Goal: Task Accomplishment & Management: Use online tool/utility

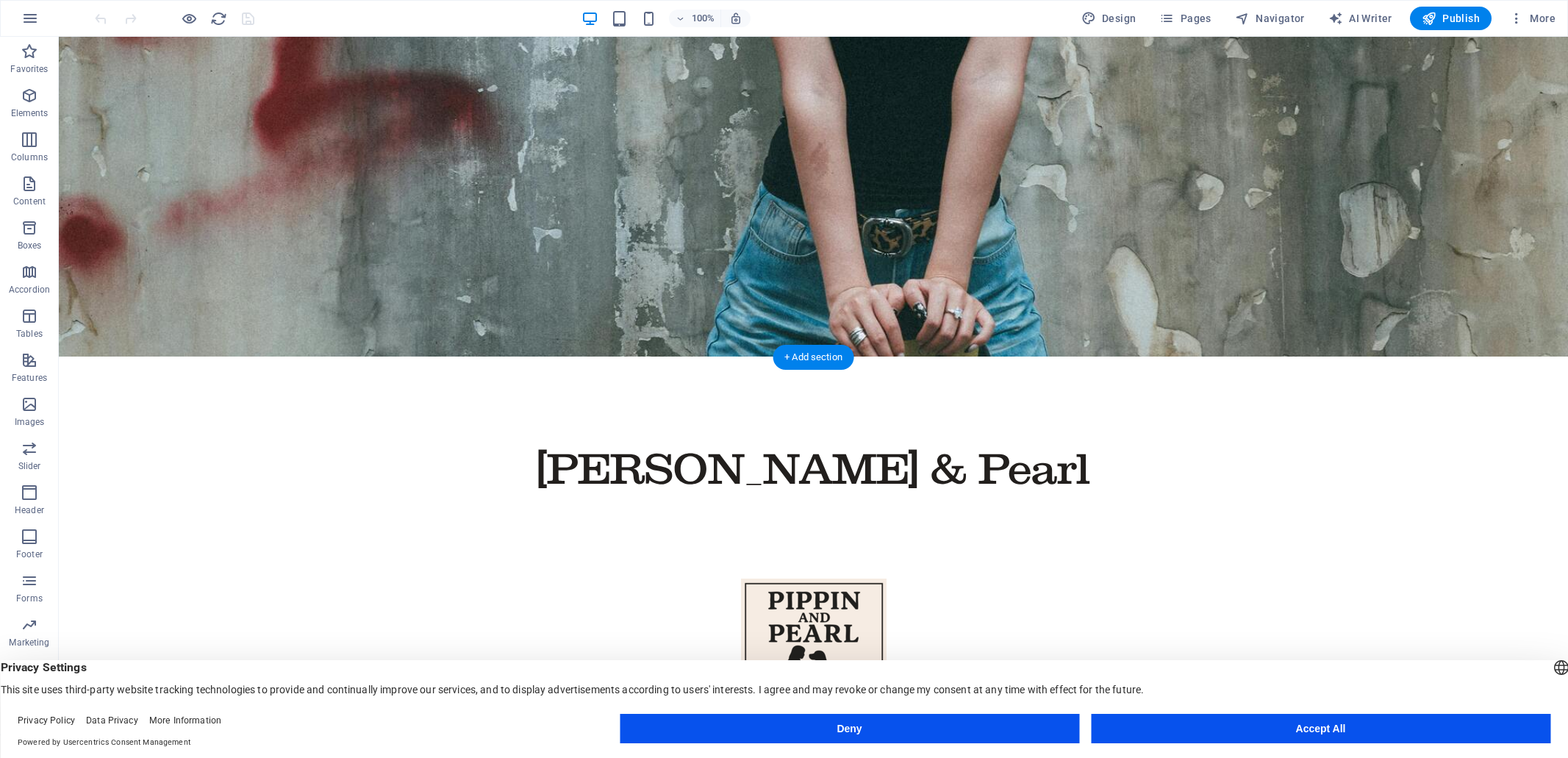
scroll to position [372, 0]
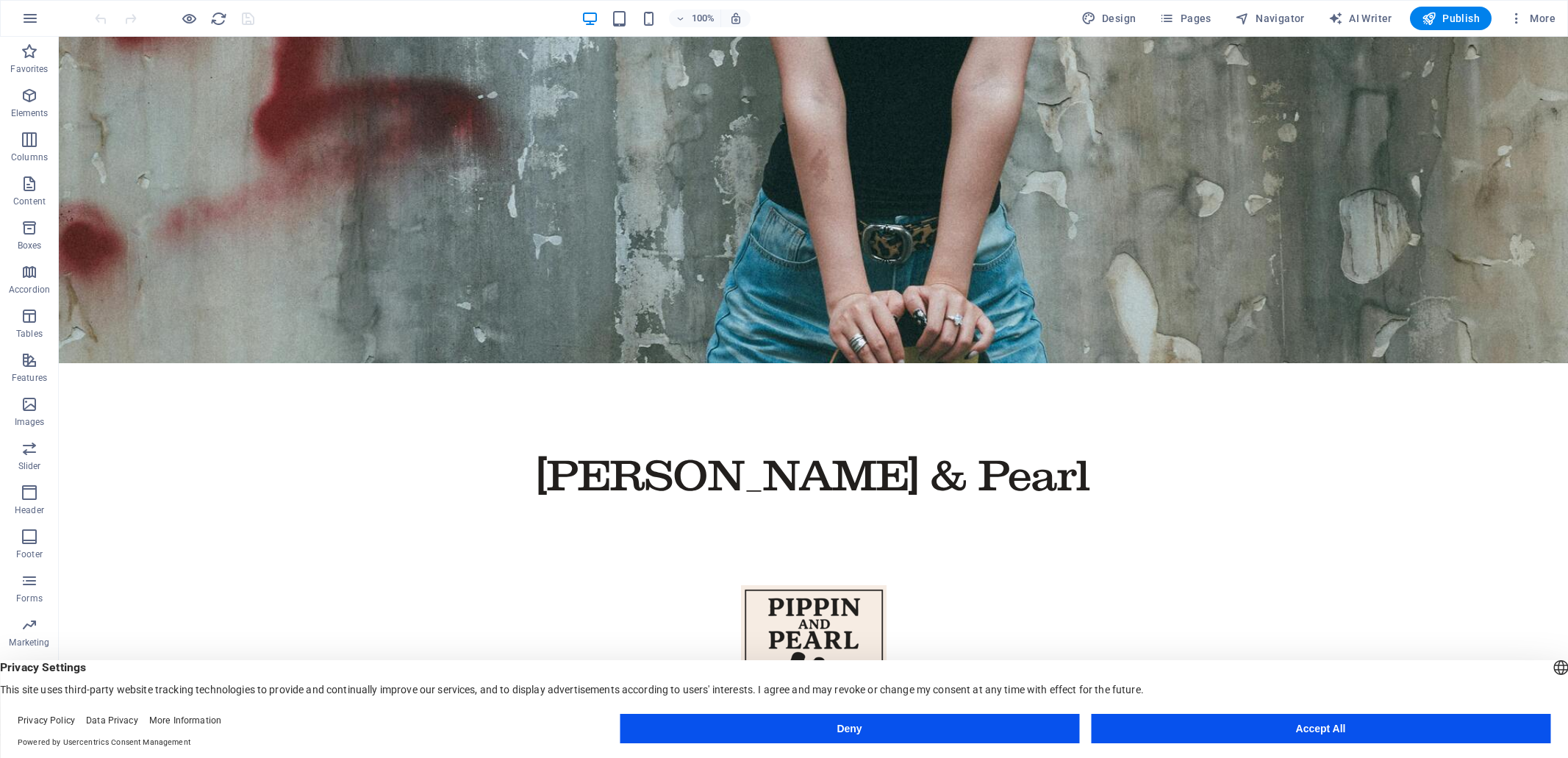
click at [1340, 727] on button "Accept All" at bounding box center [1320, 728] width 459 height 29
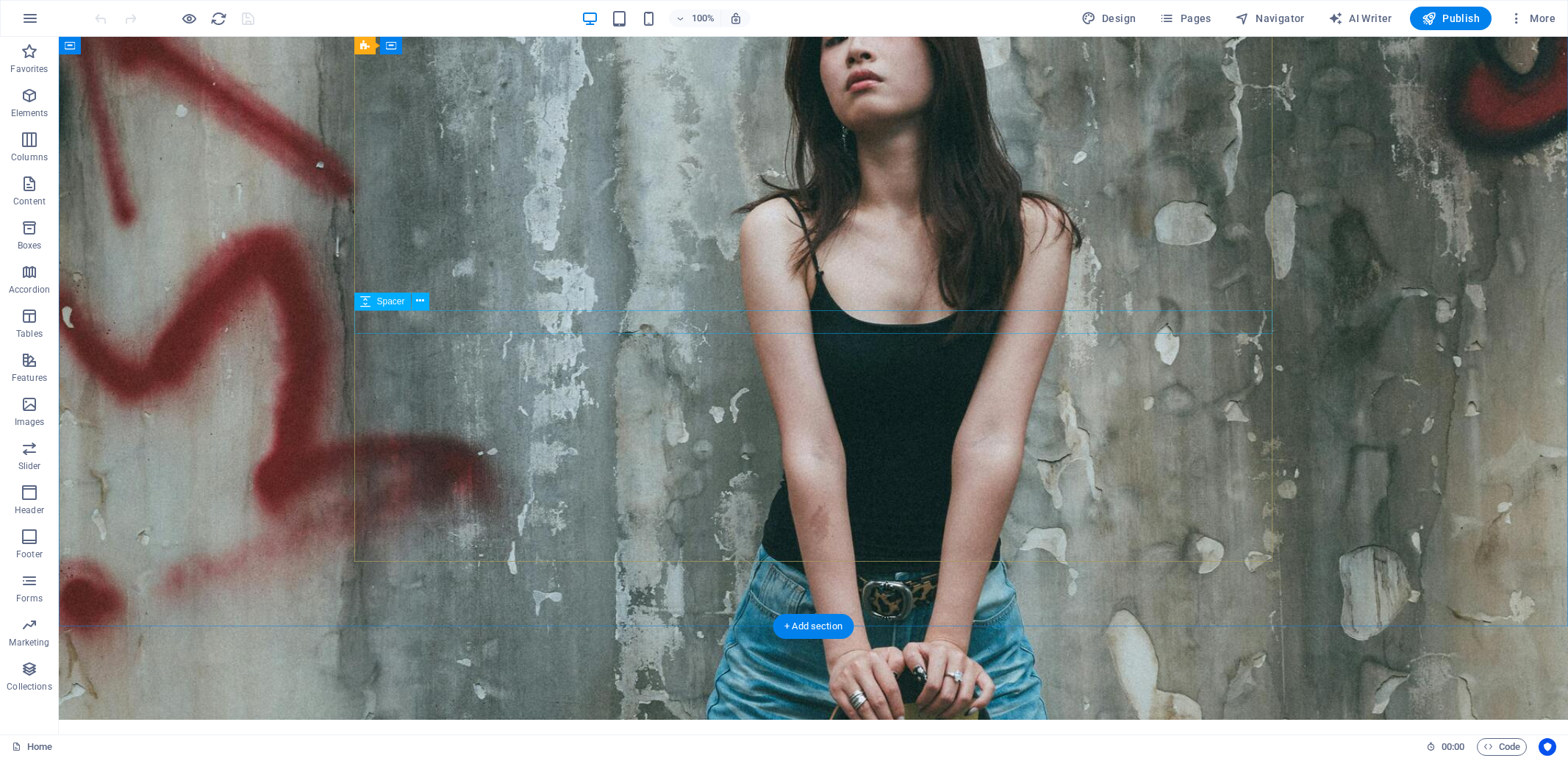
scroll to position [0, 0]
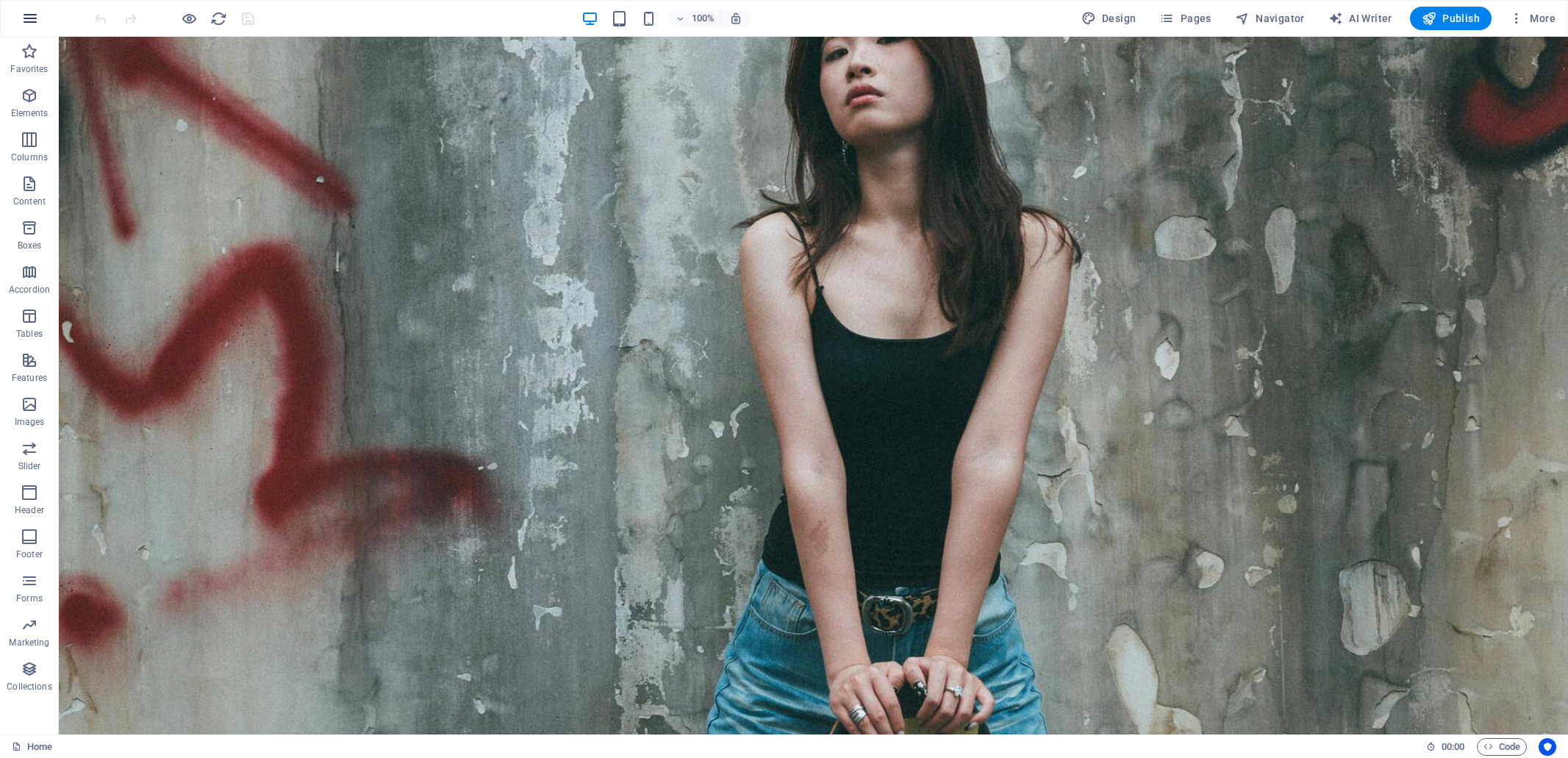
click at [34, 17] on icon "button" at bounding box center [30, 18] width 18 height 18
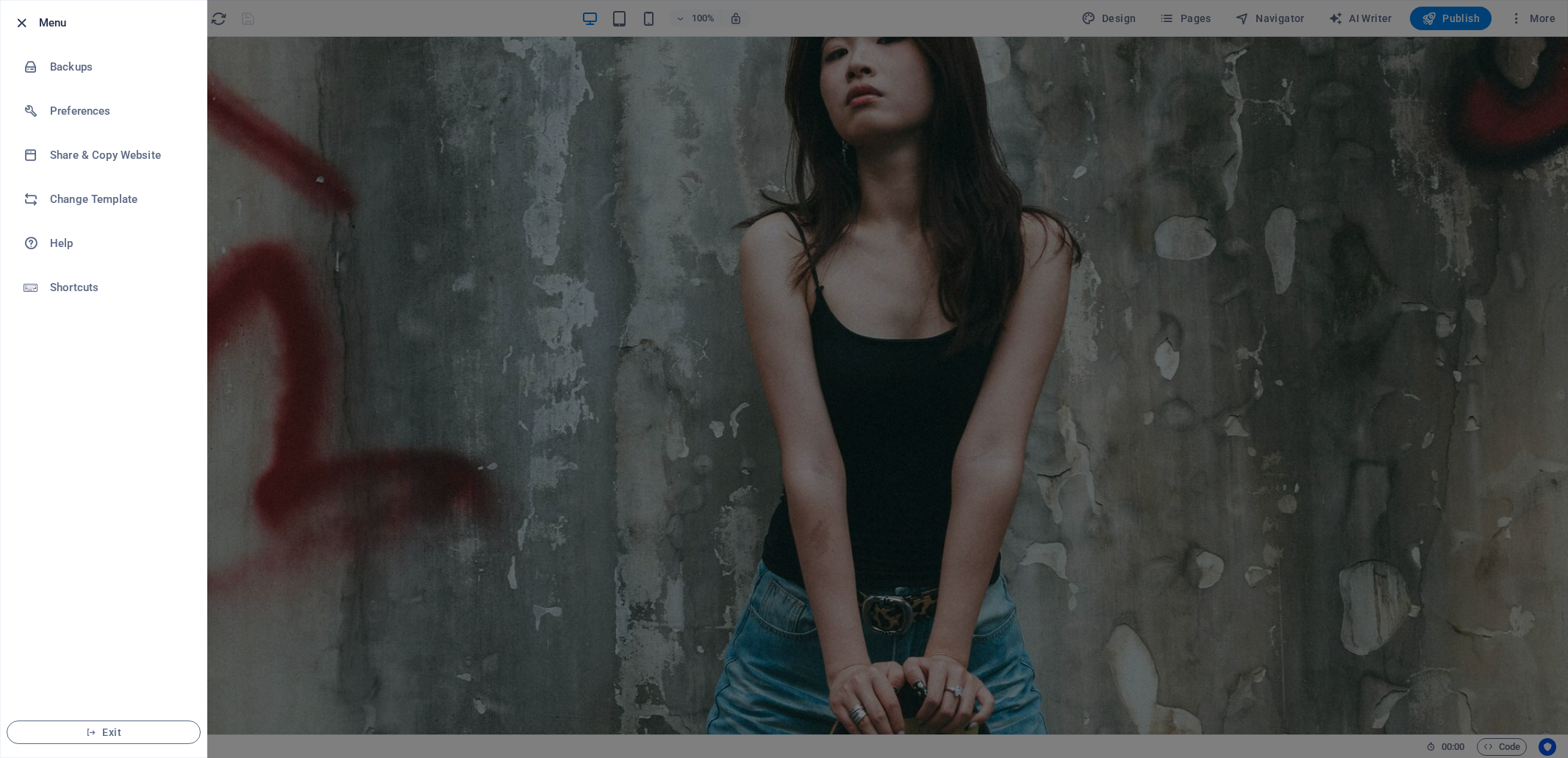
click at [22, 22] on icon "button" at bounding box center [22, 23] width 17 height 17
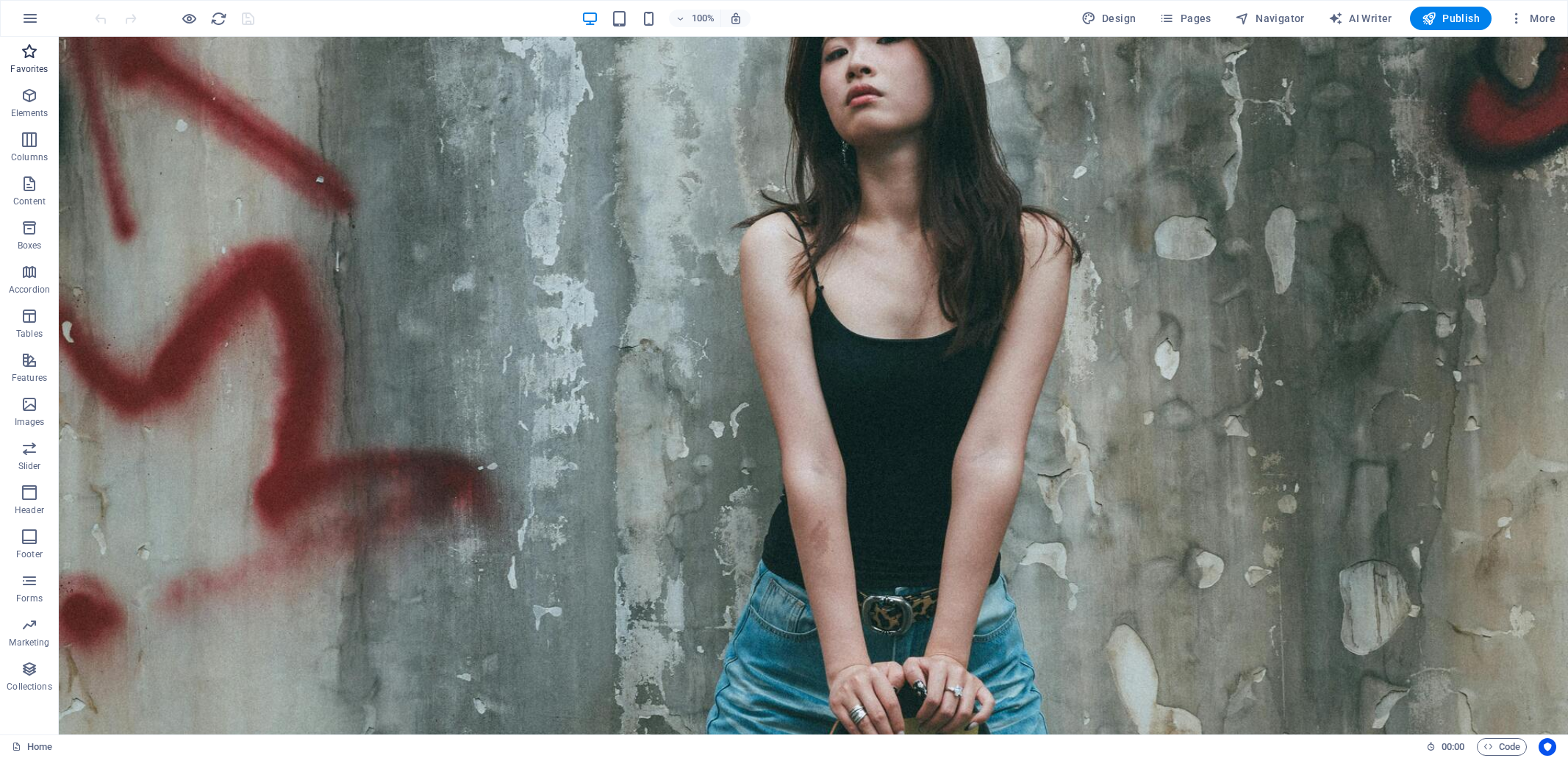
click at [30, 52] on icon "button" at bounding box center [29, 51] width 18 height 18
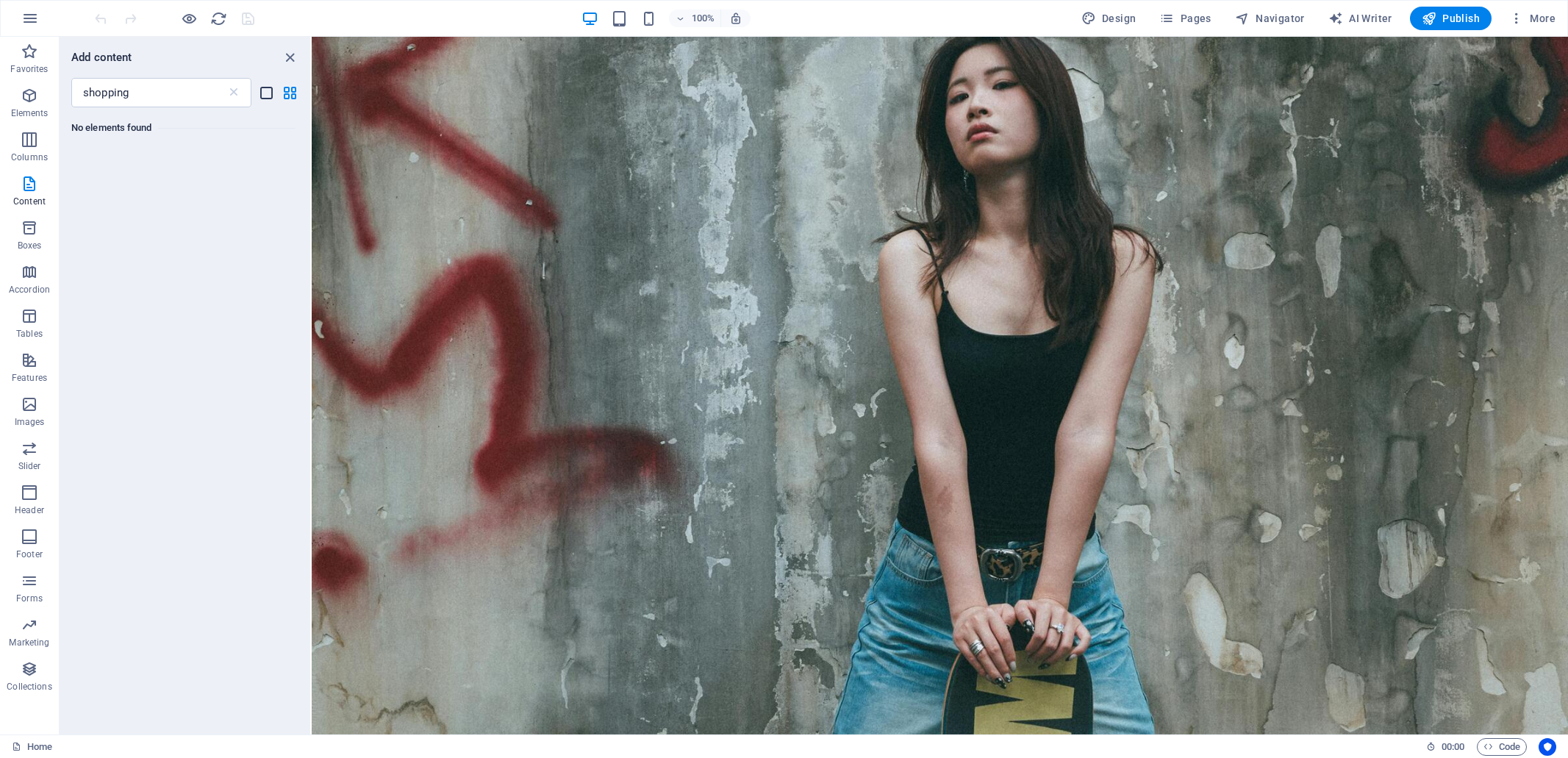
click at [269, 92] on icon "list-view" at bounding box center [267, 93] width 17 height 17
drag, startPoint x: 137, startPoint y: 93, endPoint x: 62, endPoint y: 91, distance: 75.0
click at [62, 91] on div "shopping ​" at bounding box center [185, 92] width 251 height 29
type input "selling"
click at [30, 671] on icon "button" at bounding box center [29, 669] width 18 height 18
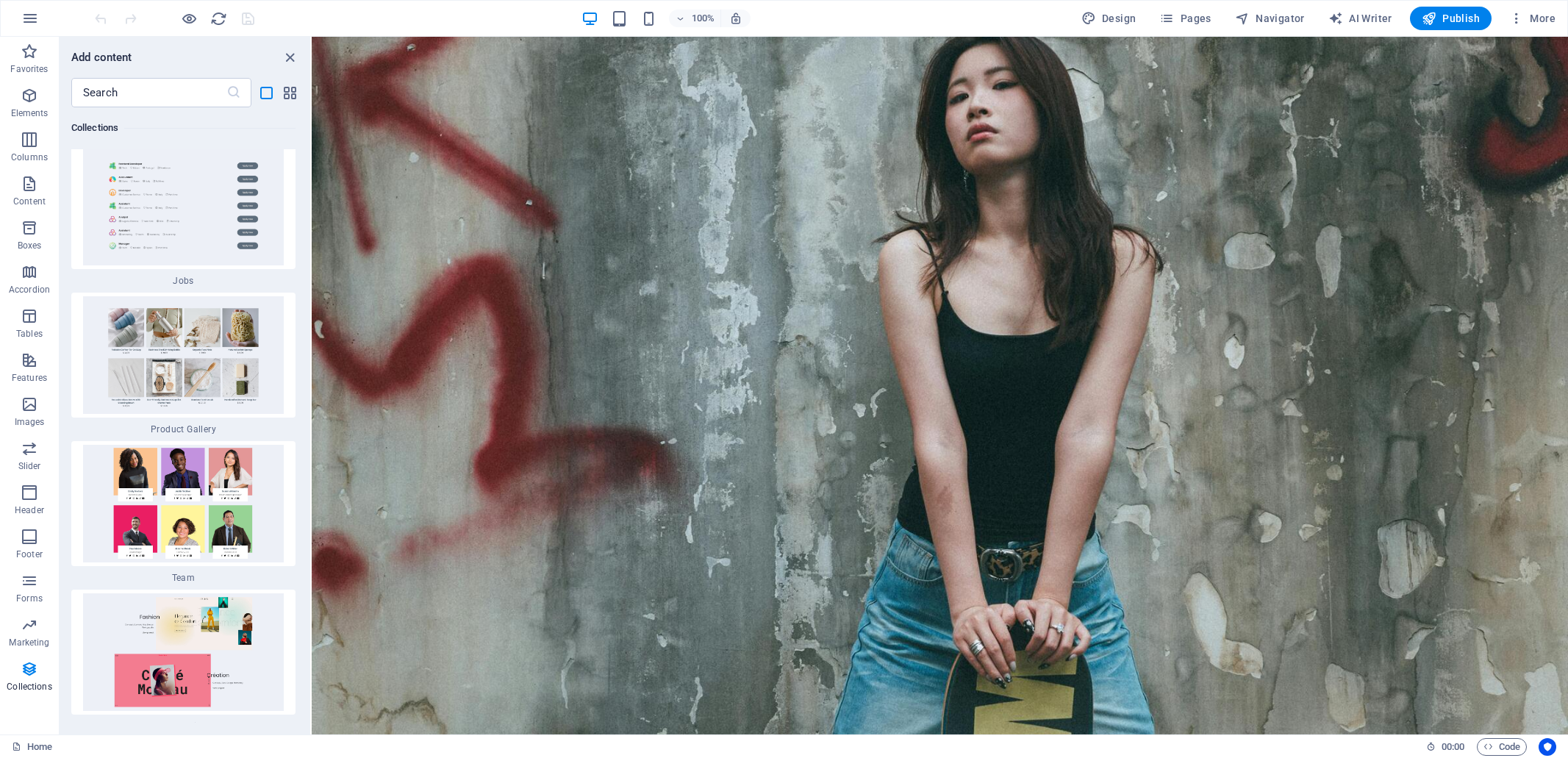
scroll to position [30732, 0]
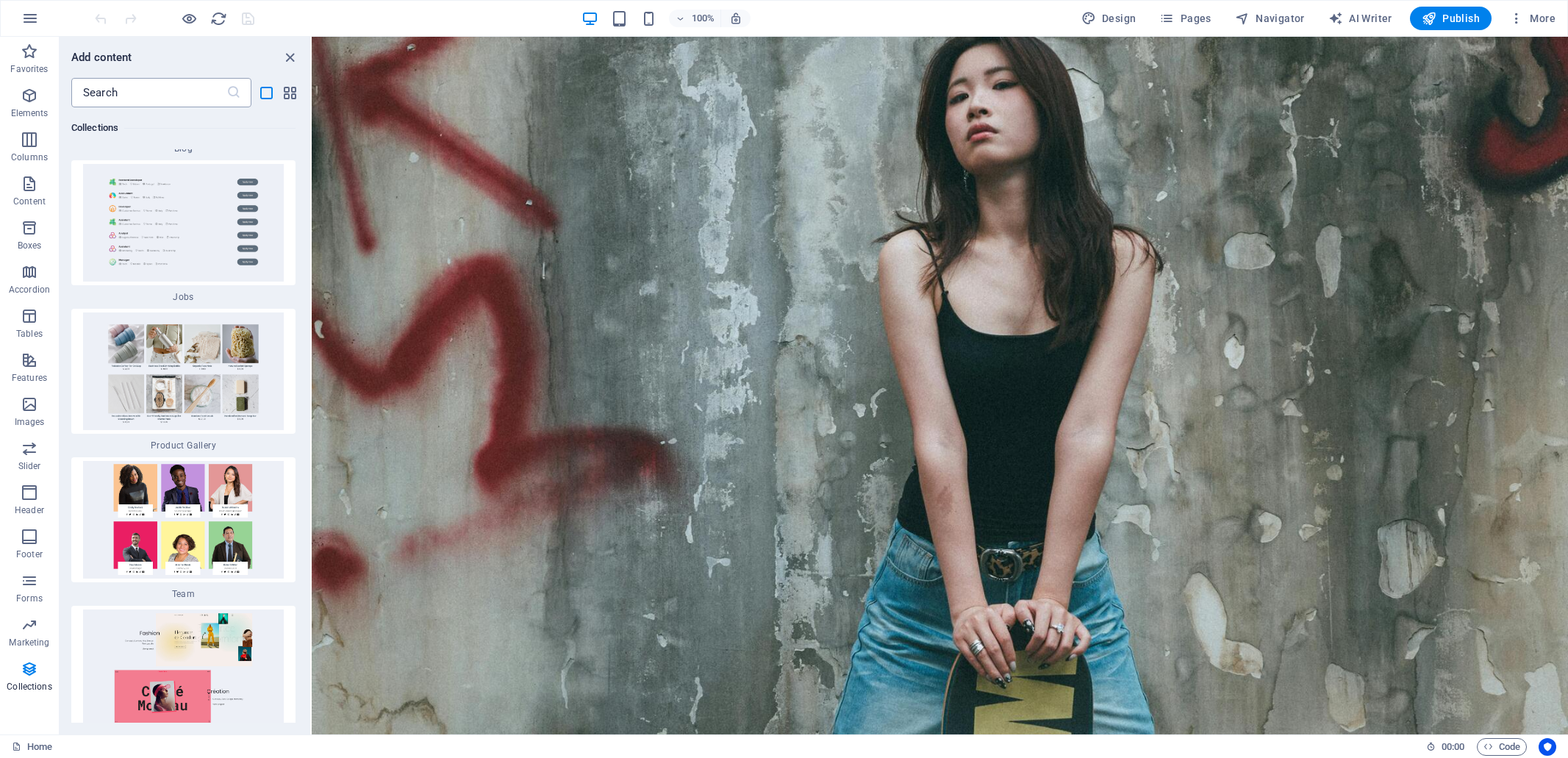
click at [124, 95] on input "text" at bounding box center [149, 92] width 155 height 29
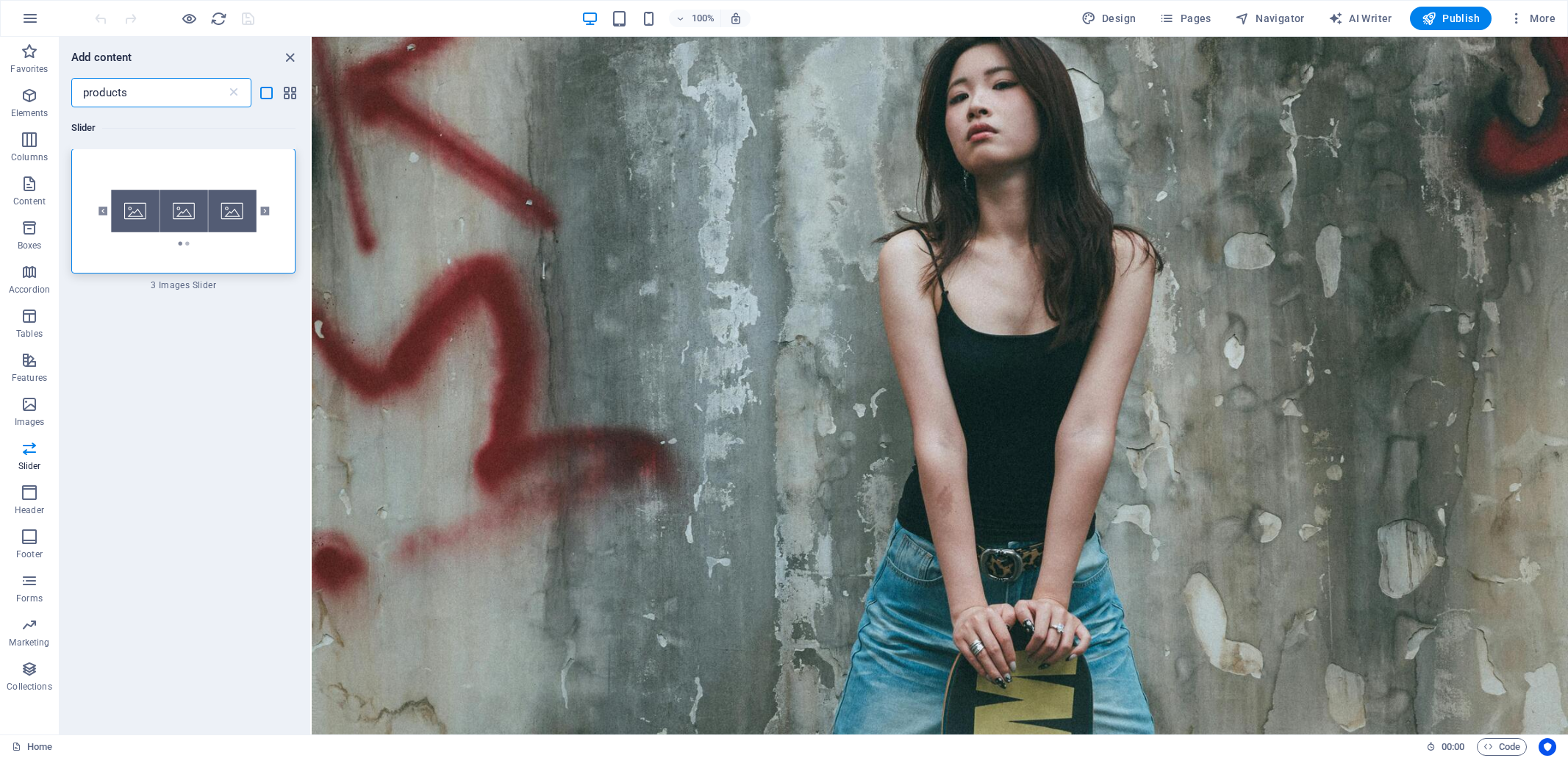
scroll to position [0, 0]
type input "products"
click at [29, 324] on icon "button" at bounding box center [29, 315] width 18 height 18
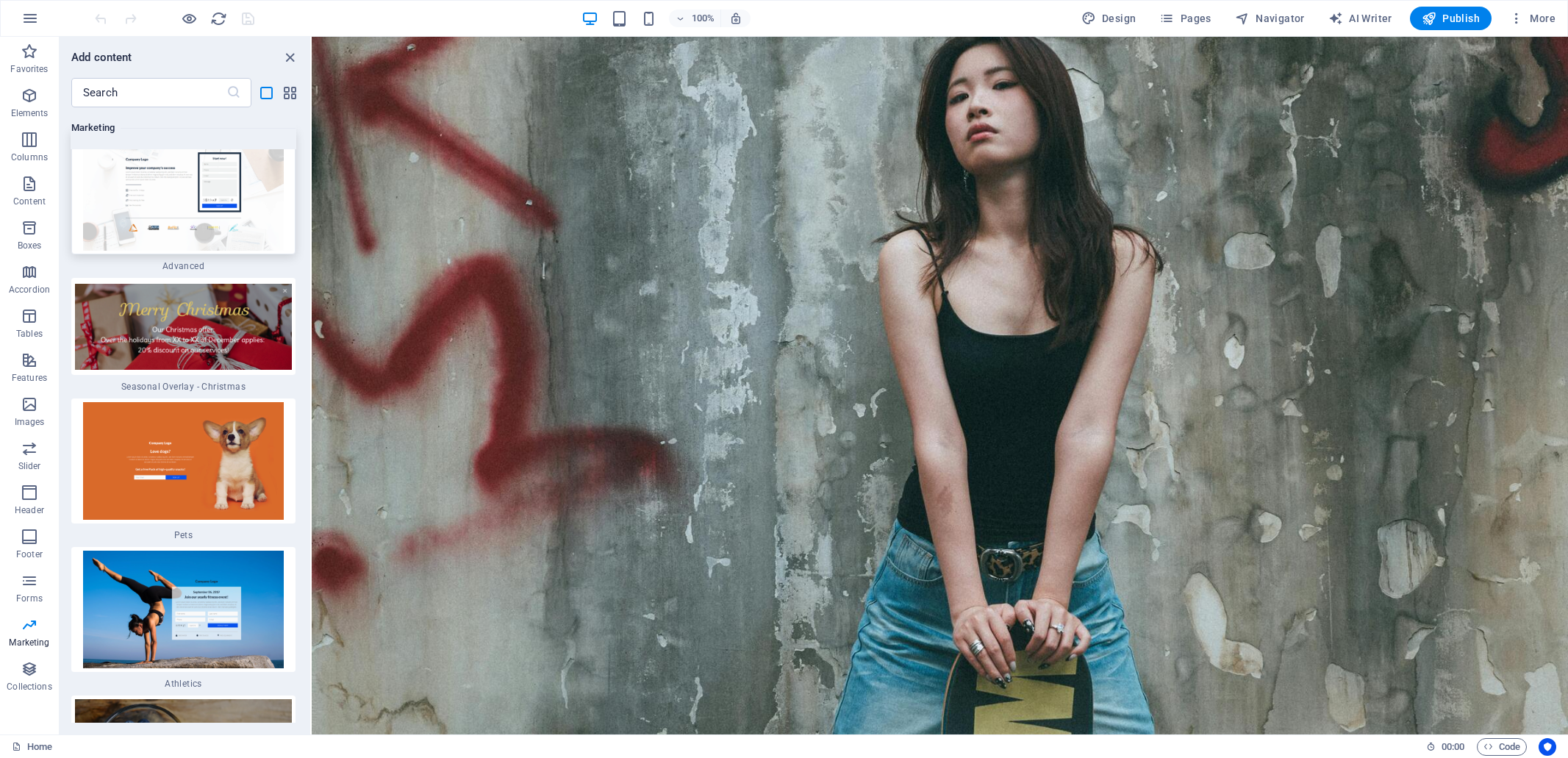
scroll to position [28586, 0]
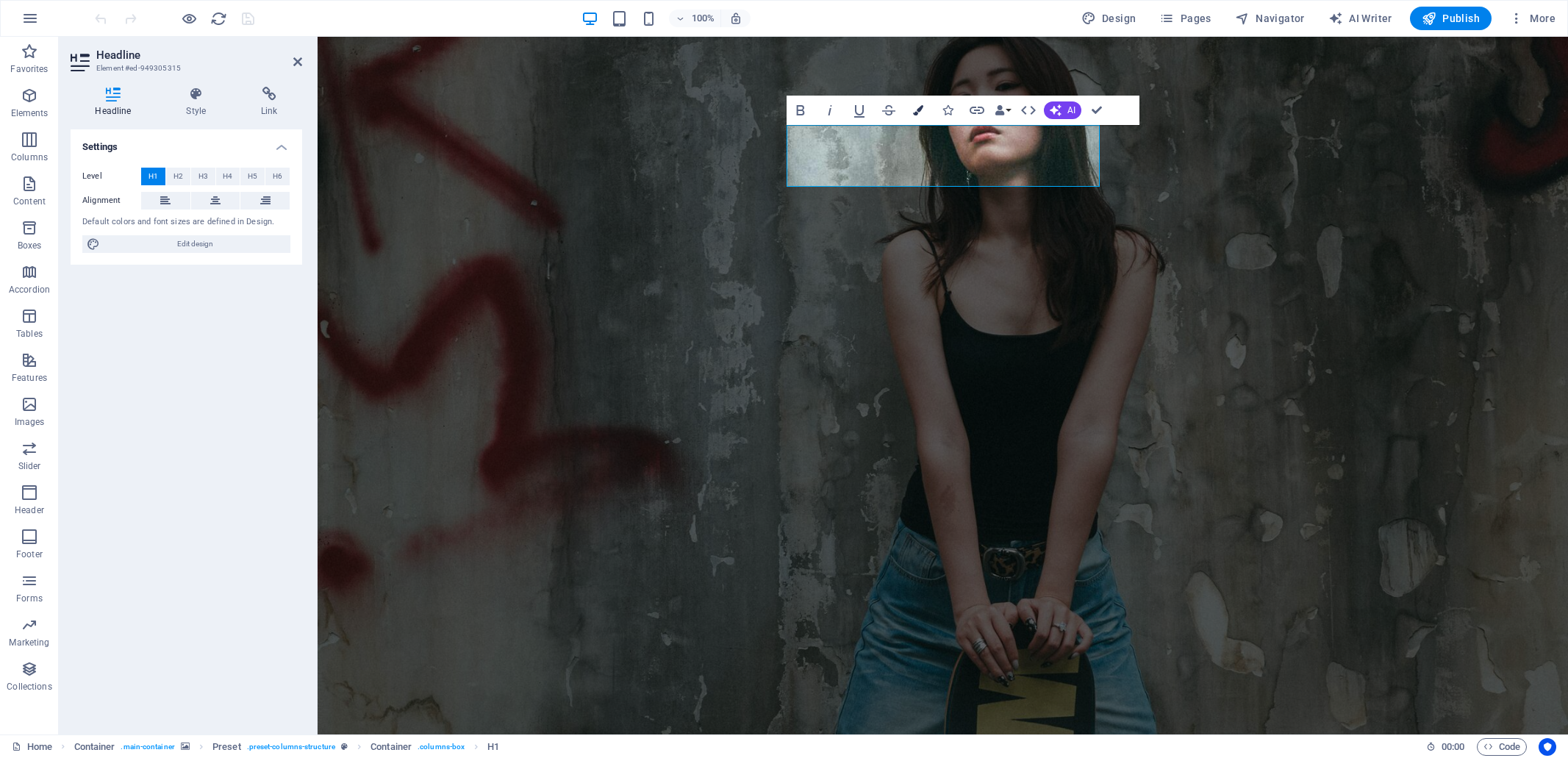
click at [917, 109] on icon "button" at bounding box center [918, 109] width 10 height 10
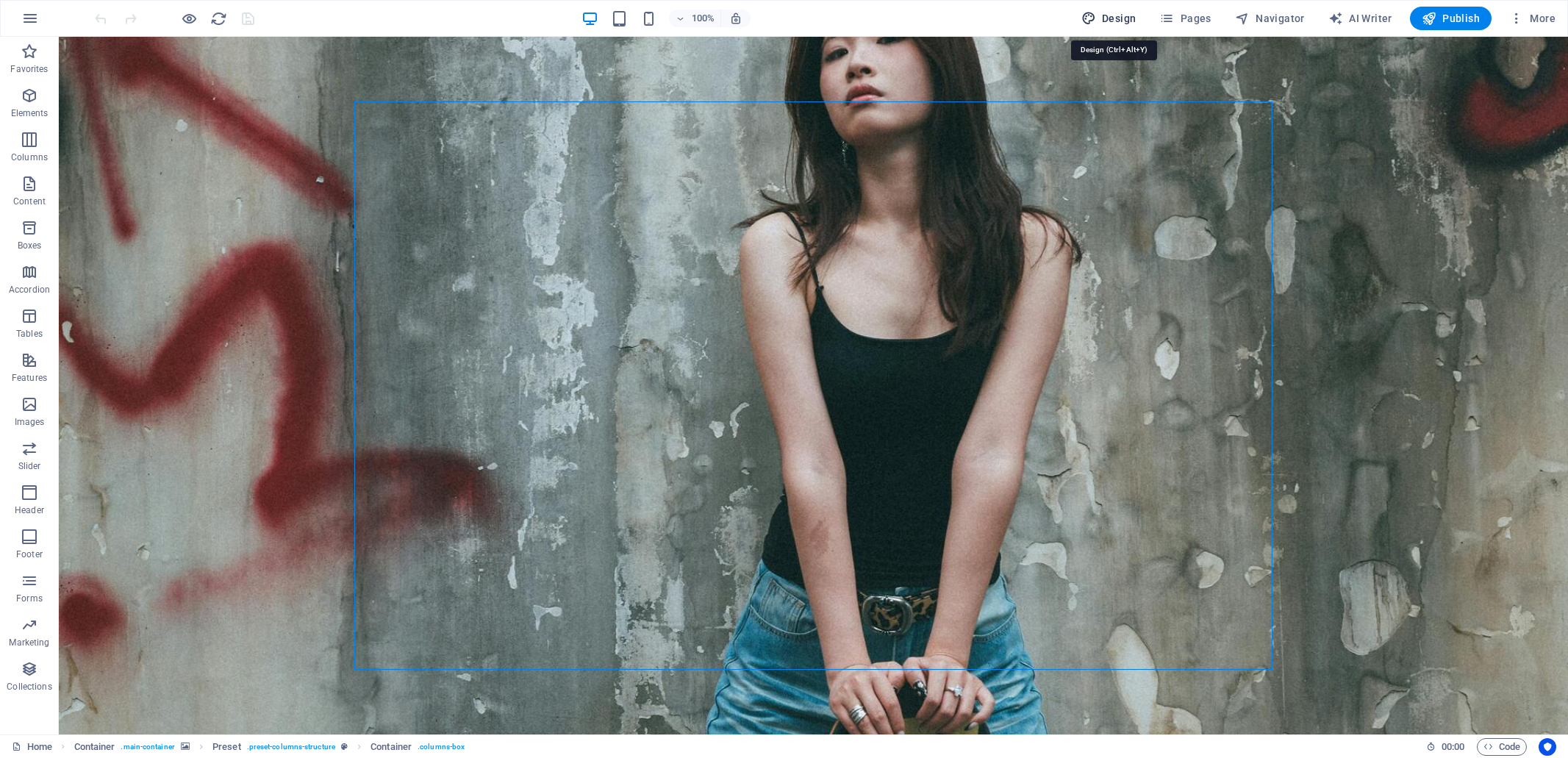
click at [1113, 23] on span "Design" at bounding box center [1109, 19] width 55 height 15
select select "rem"
select select "300"
select select "px"
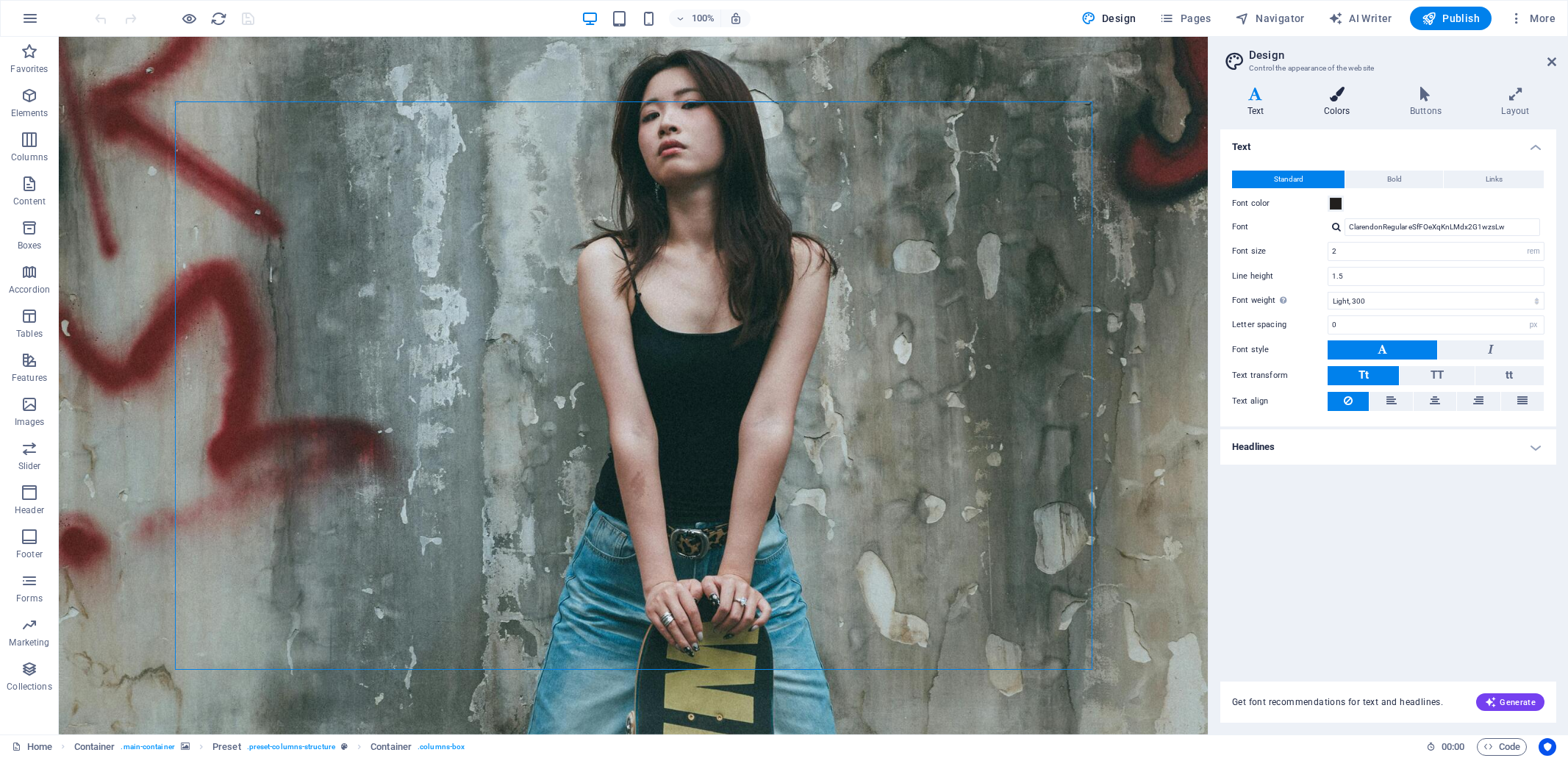
click at [1331, 98] on icon at bounding box center [1337, 95] width 80 height 15
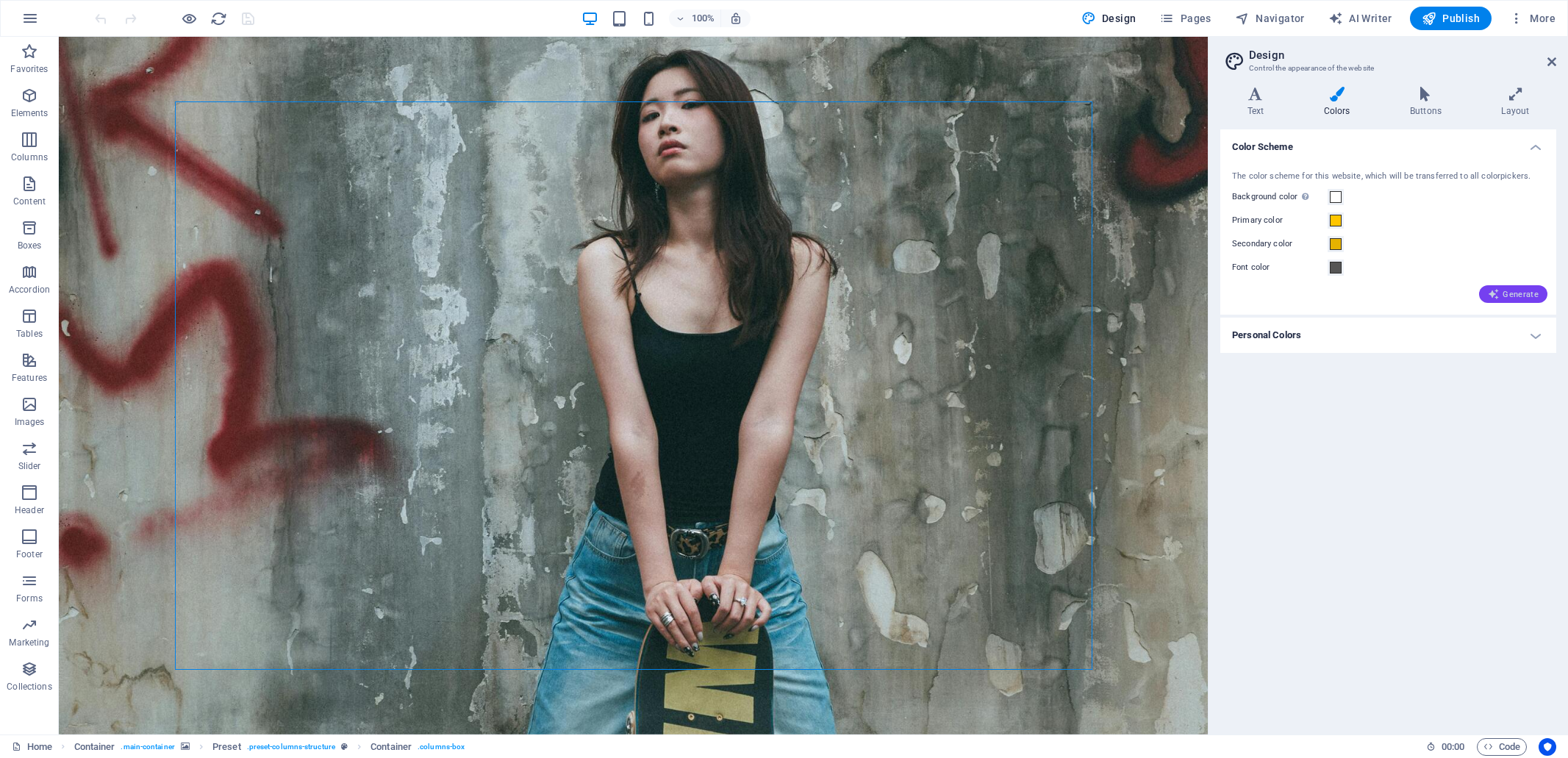
click at [1522, 294] on span "Generate" at bounding box center [1513, 294] width 51 height 12
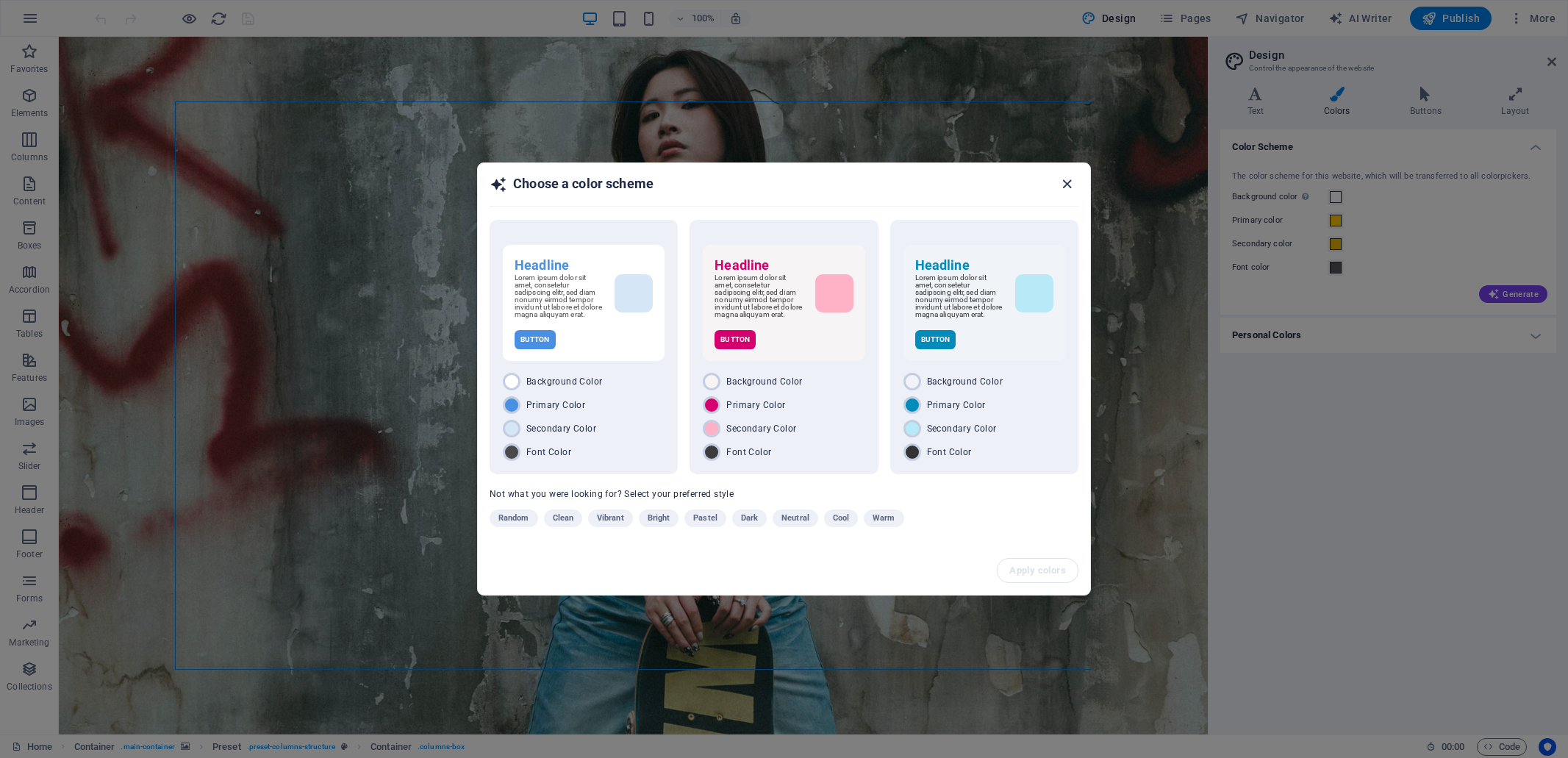
click at [1074, 179] on icon "button" at bounding box center [1067, 184] width 17 height 17
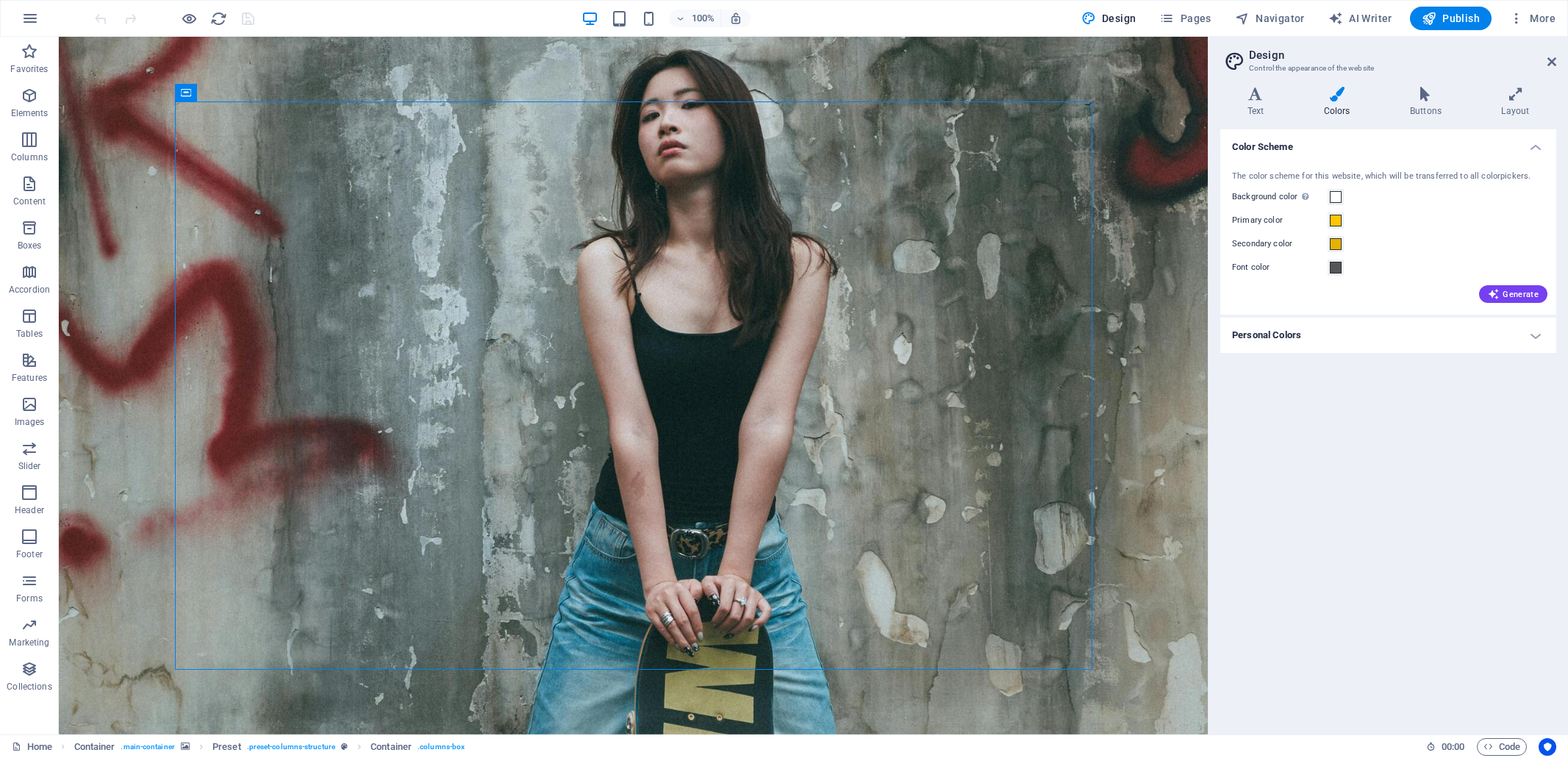
click at [1299, 338] on h4 "Personal Colors" at bounding box center [1387, 335] width 336 height 36
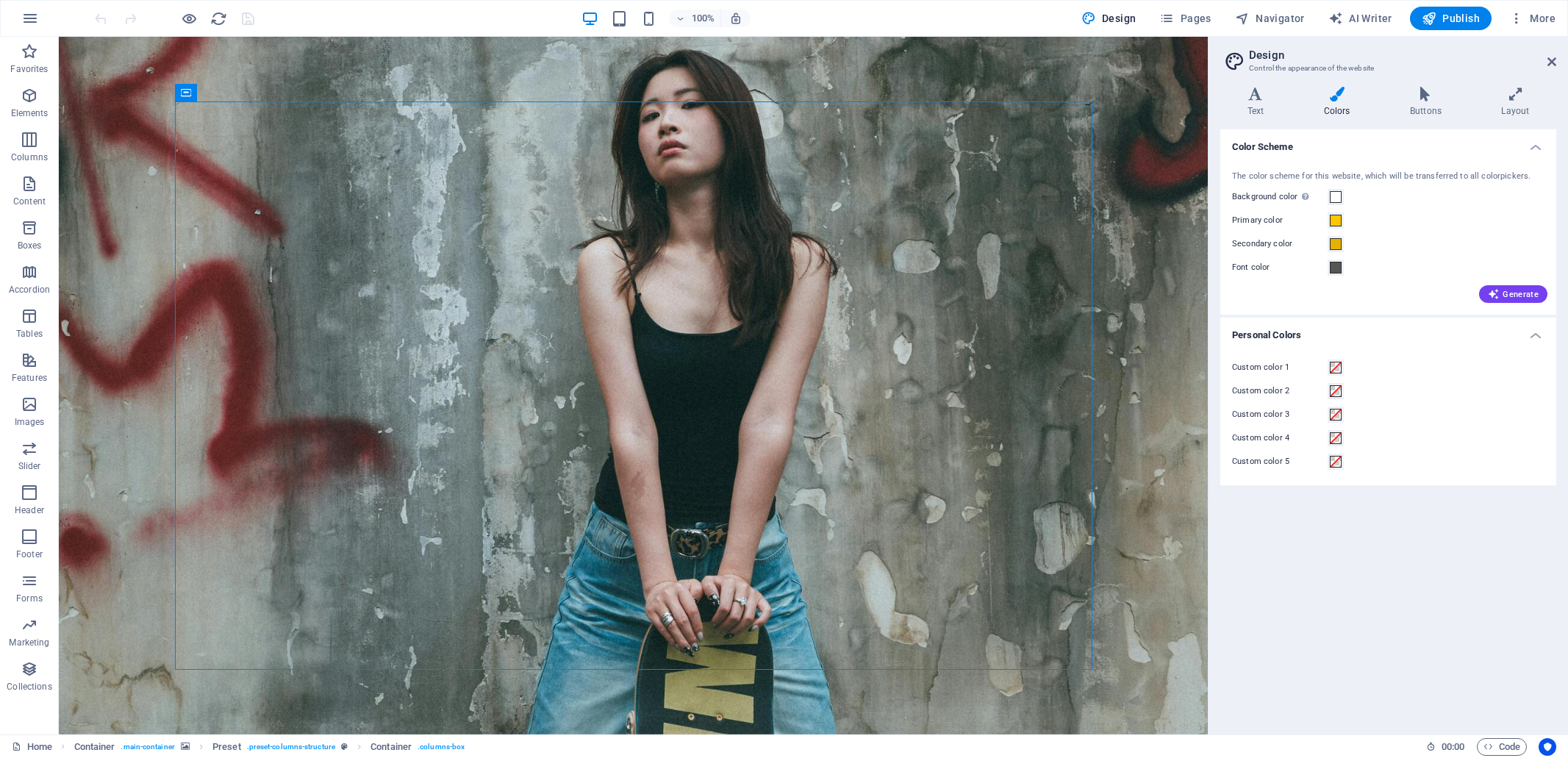
click at [1319, 327] on h4 "Personal Colors" at bounding box center [1387, 330] width 336 height 26
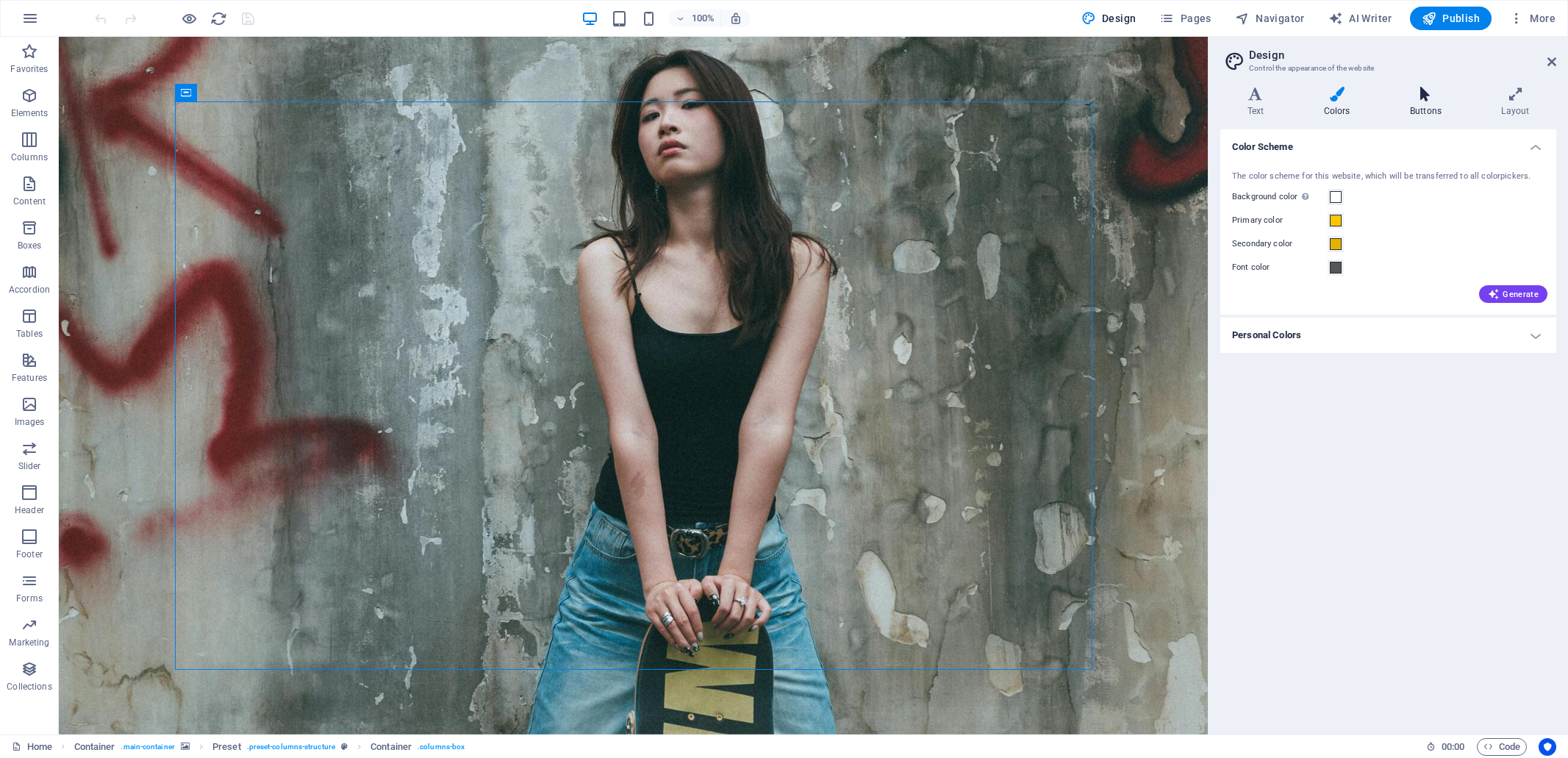
click at [1429, 91] on icon at bounding box center [1425, 95] width 85 height 15
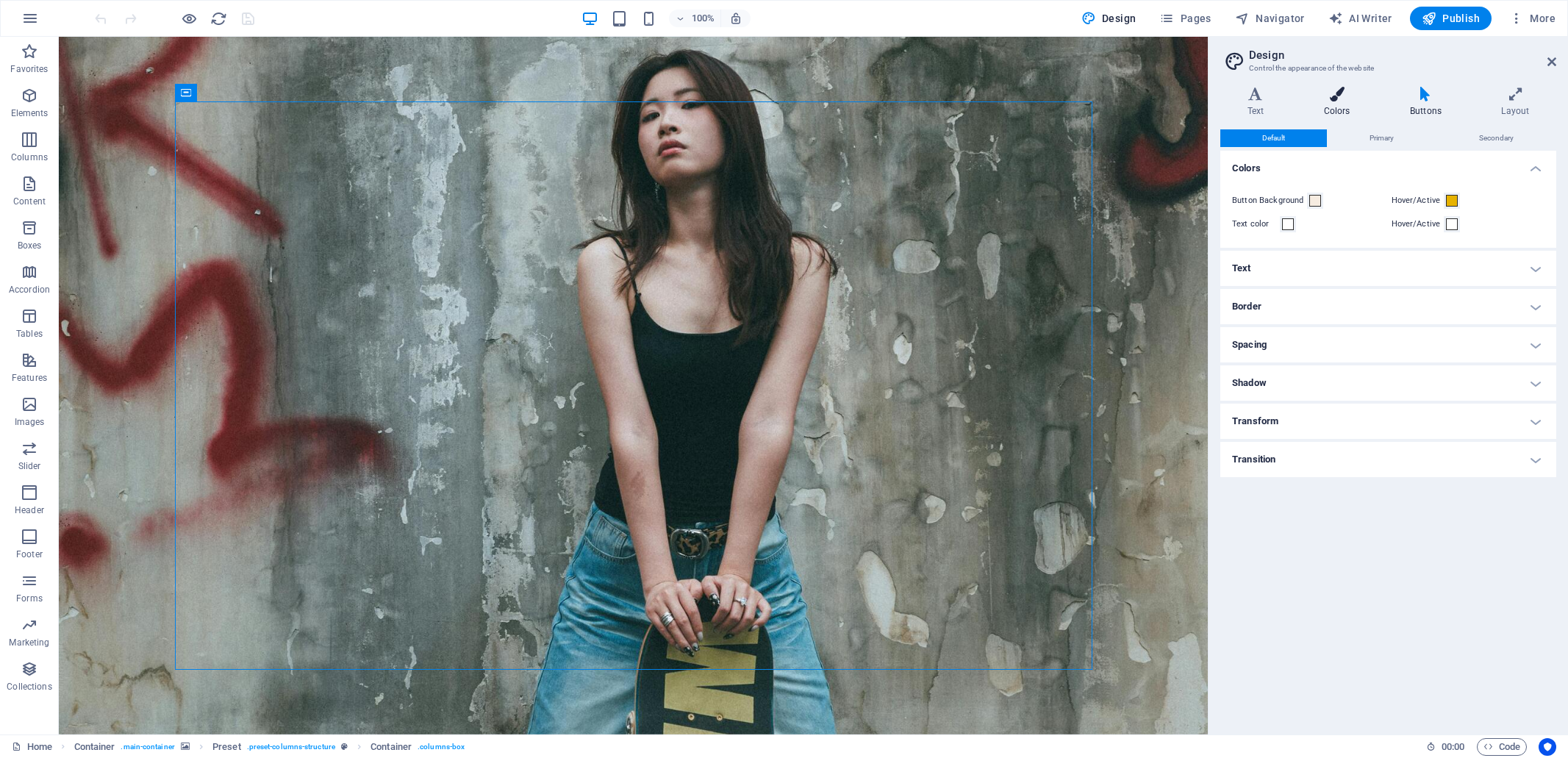
click at [1328, 105] on h4 "Colors" at bounding box center [1340, 102] width 86 height 31
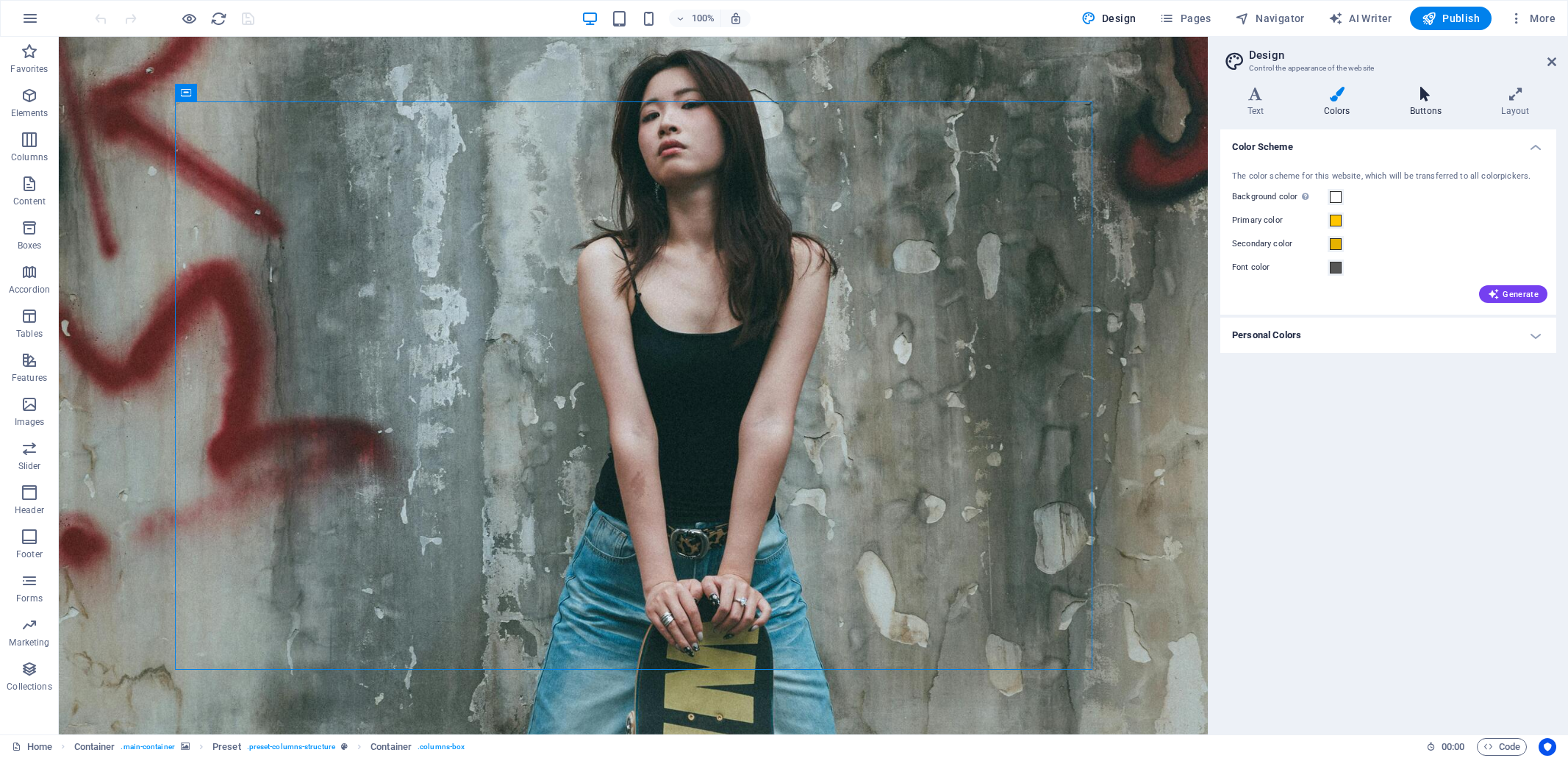
click at [1418, 95] on icon at bounding box center [1425, 95] width 85 height 15
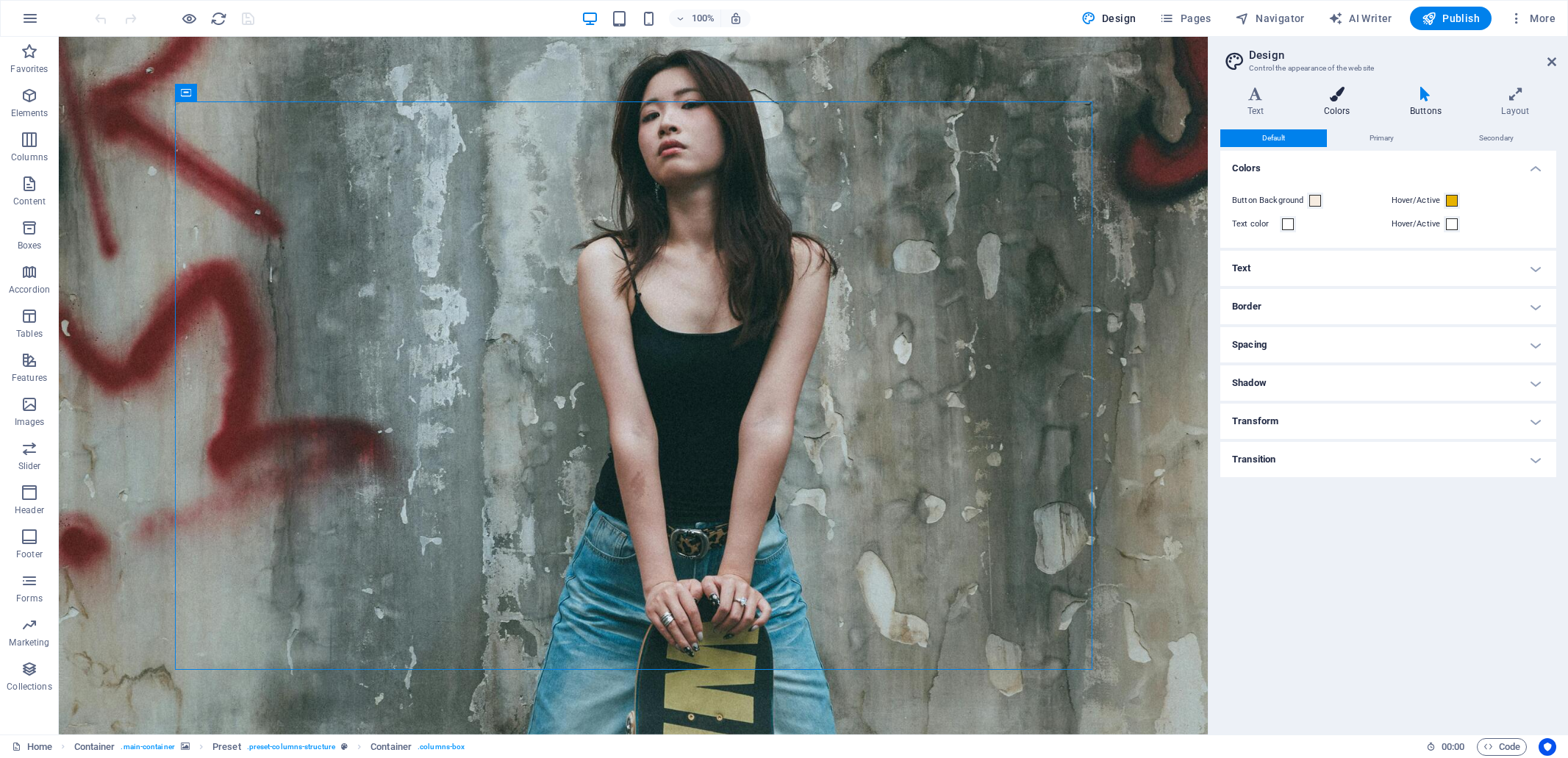
click at [1326, 99] on icon at bounding box center [1337, 95] width 80 height 15
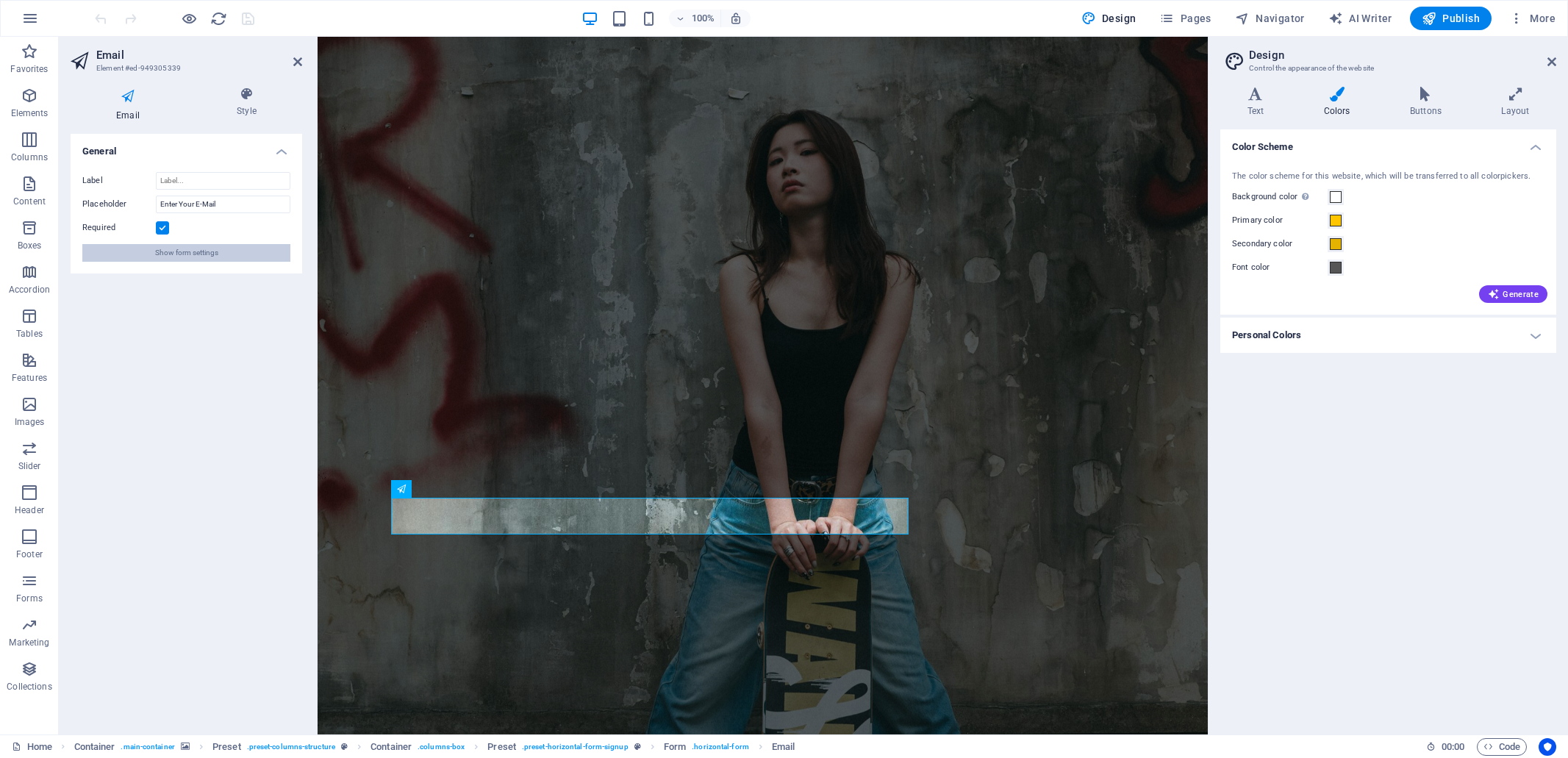
click at [197, 254] on span "Show form settings" at bounding box center [187, 253] width 64 height 18
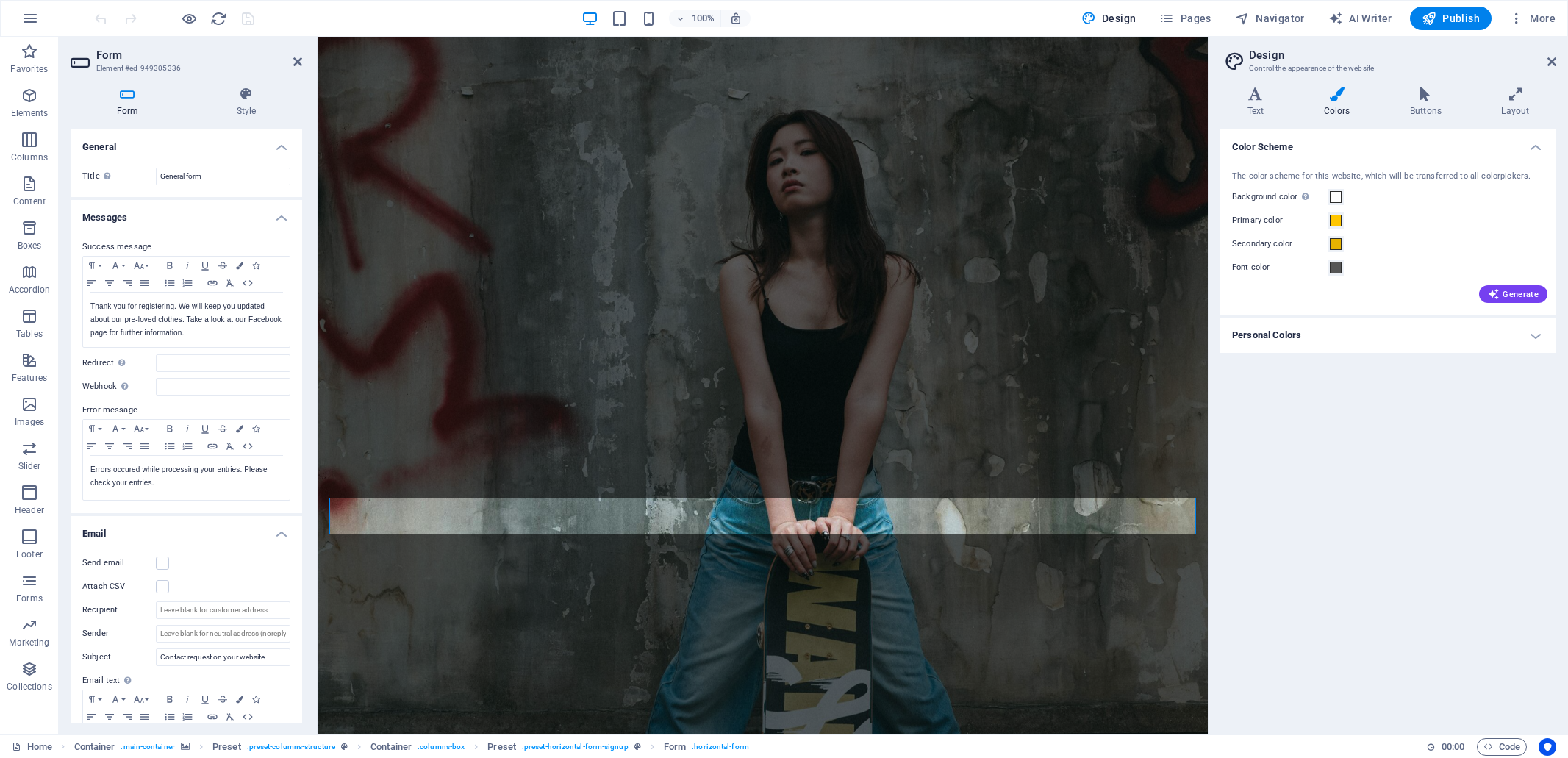
scroll to position [7, 0]
click at [249, 95] on icon at bounding box center [246, 95] width 111 height 15
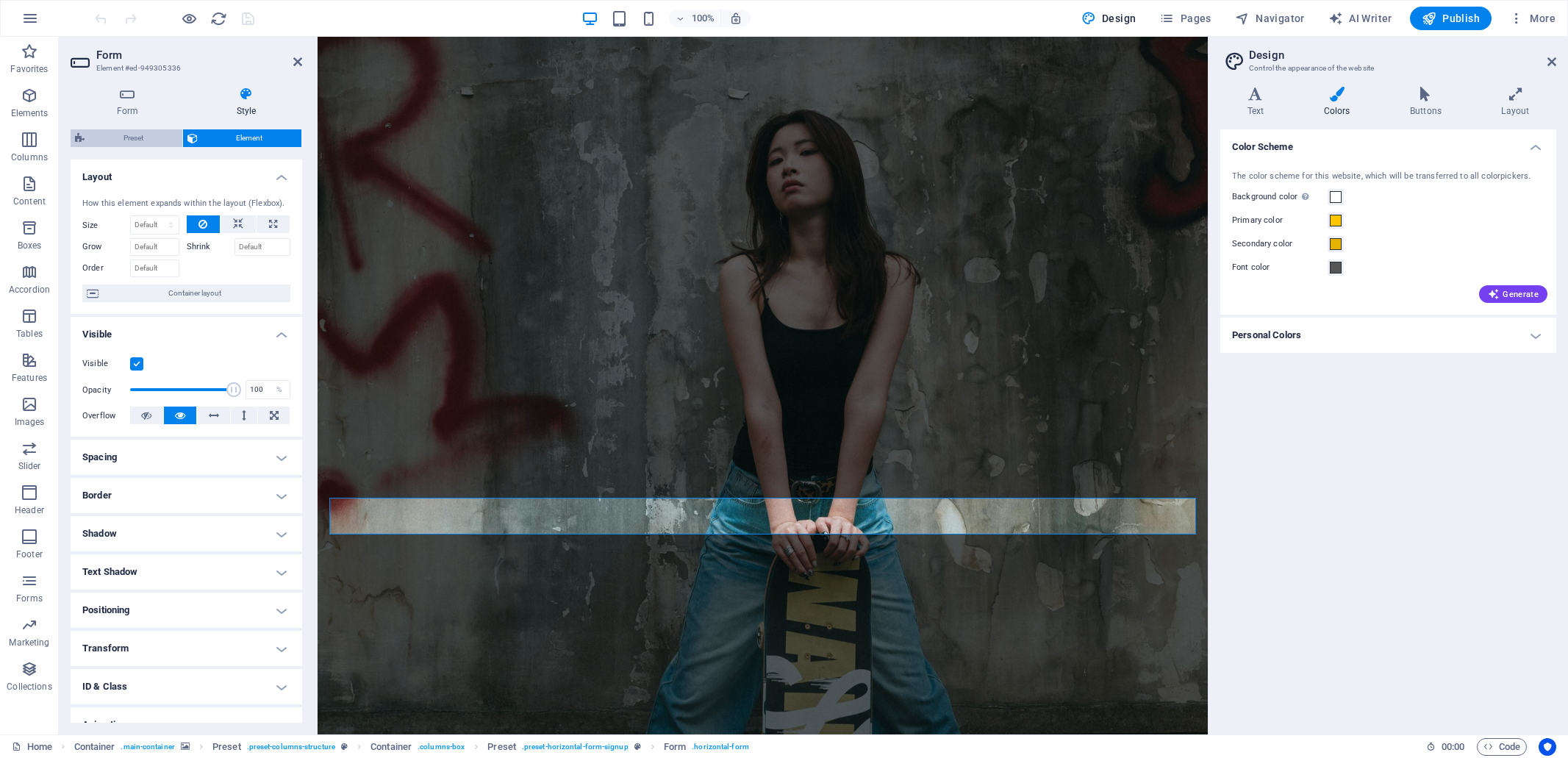
click at [142, 136] on span "Preset" at bounding box center [133, 138] width 89 height 18
select select "px"
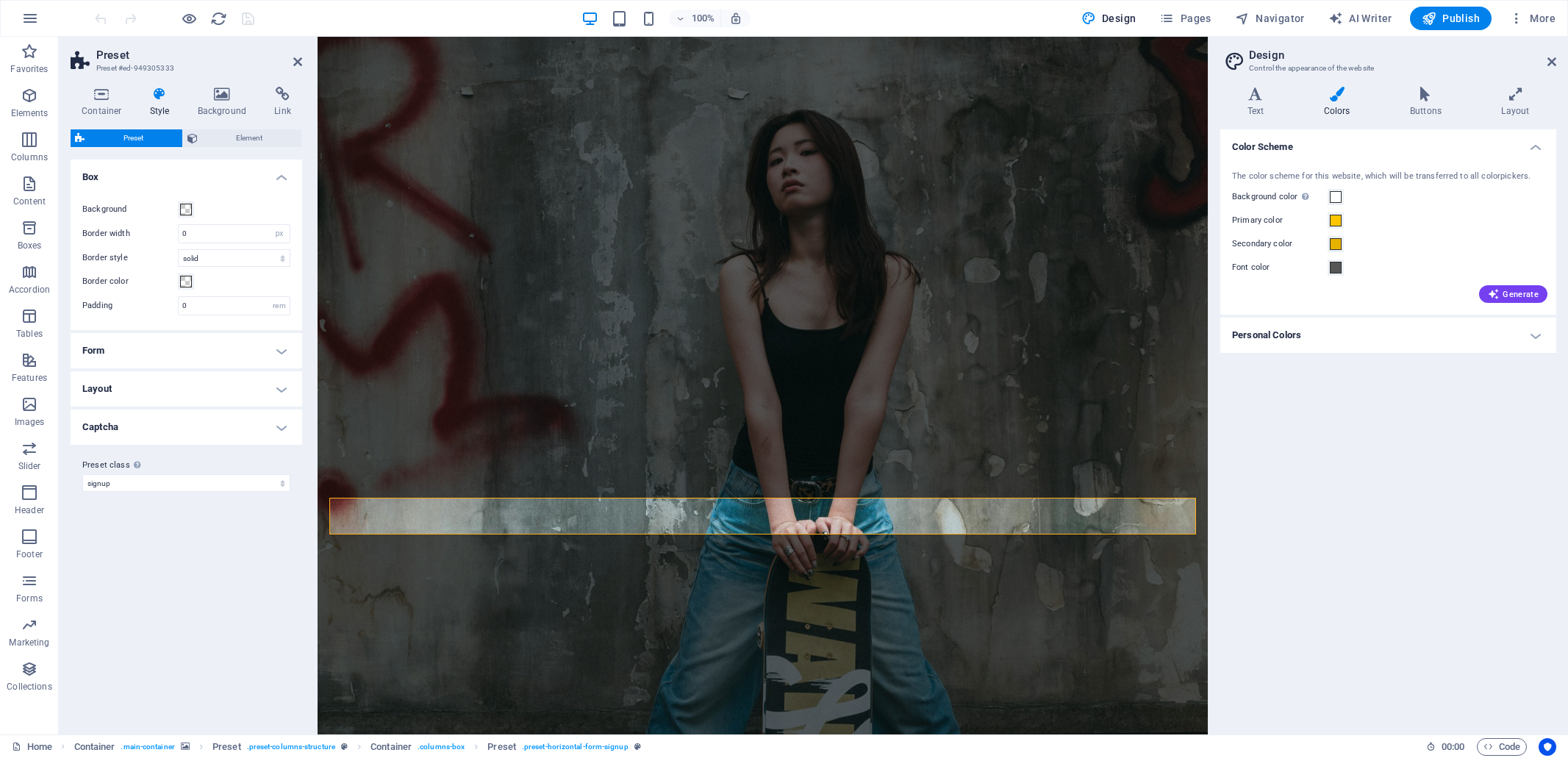
click at [282, 424] on h4 "Captcha" at bounding box center [186, 428] width 232 height 36
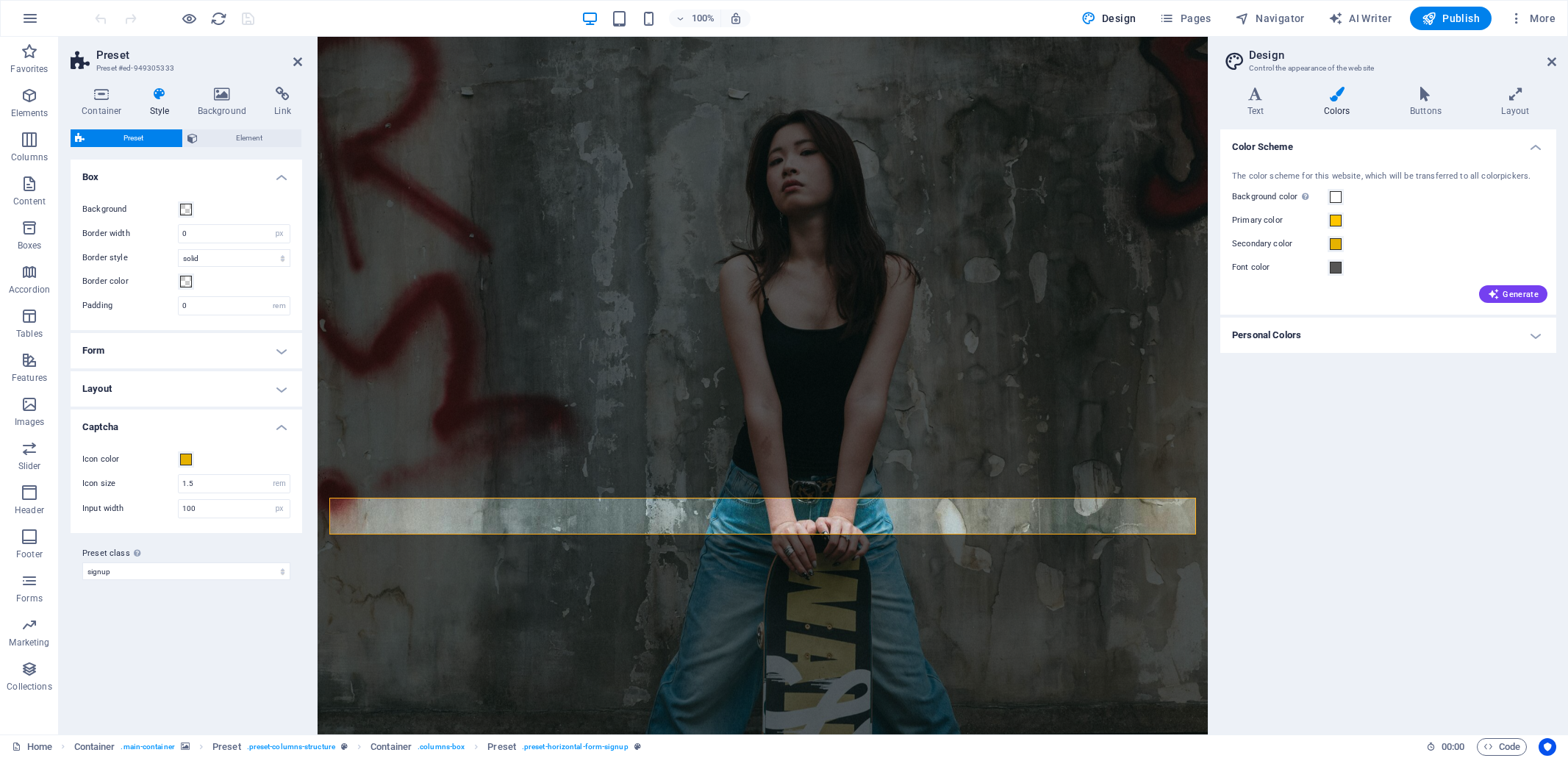
click at [277, 389] on h4 "Layout" at bounding box center [186, 389] width 232 height 36
click at [1521, 92] on icon at bounding box center [1515, 95] width 81 height 15
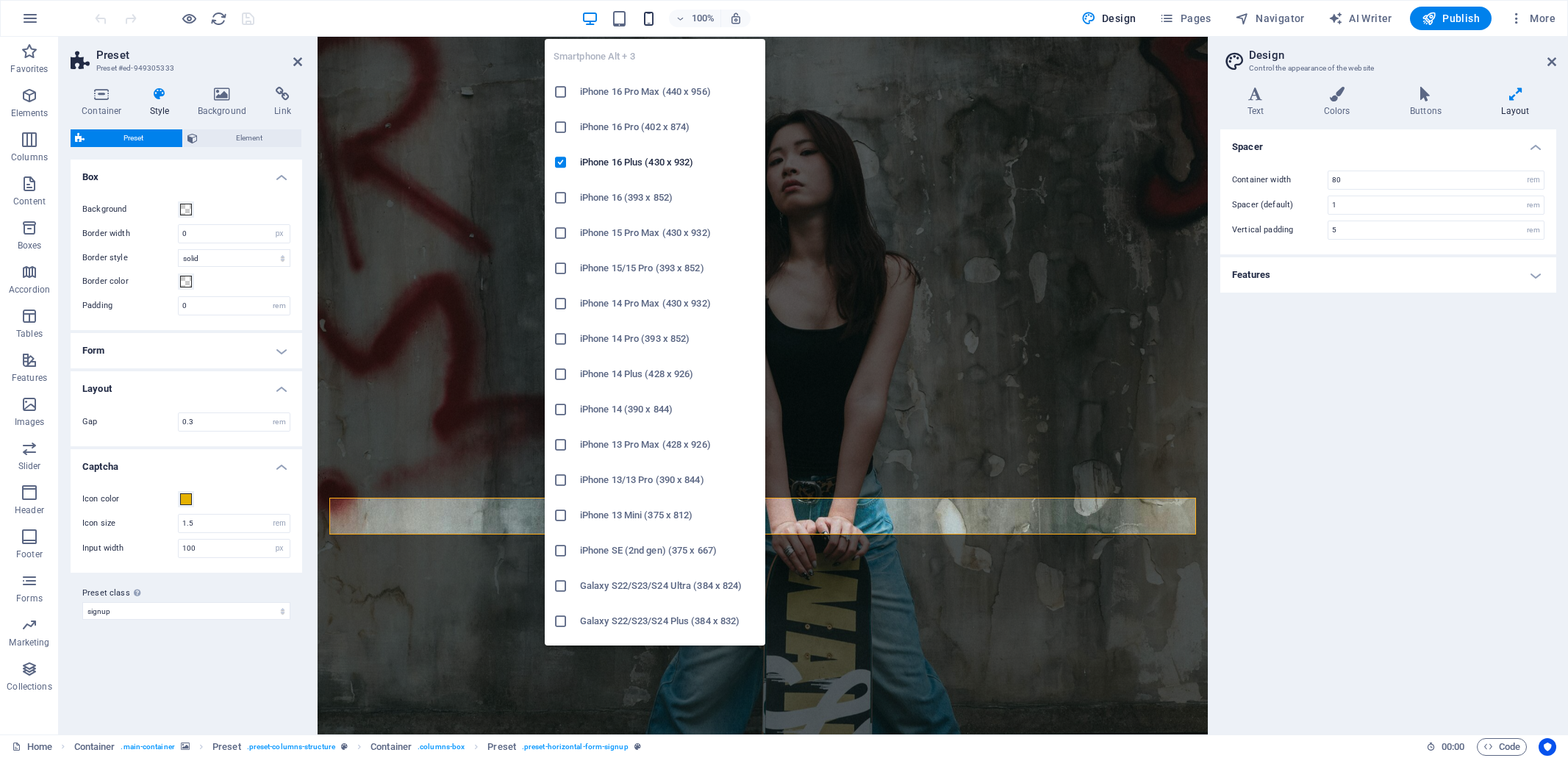
click at [654, 22] on icon "button" at bounding box center [648, 19] width 17 height 17
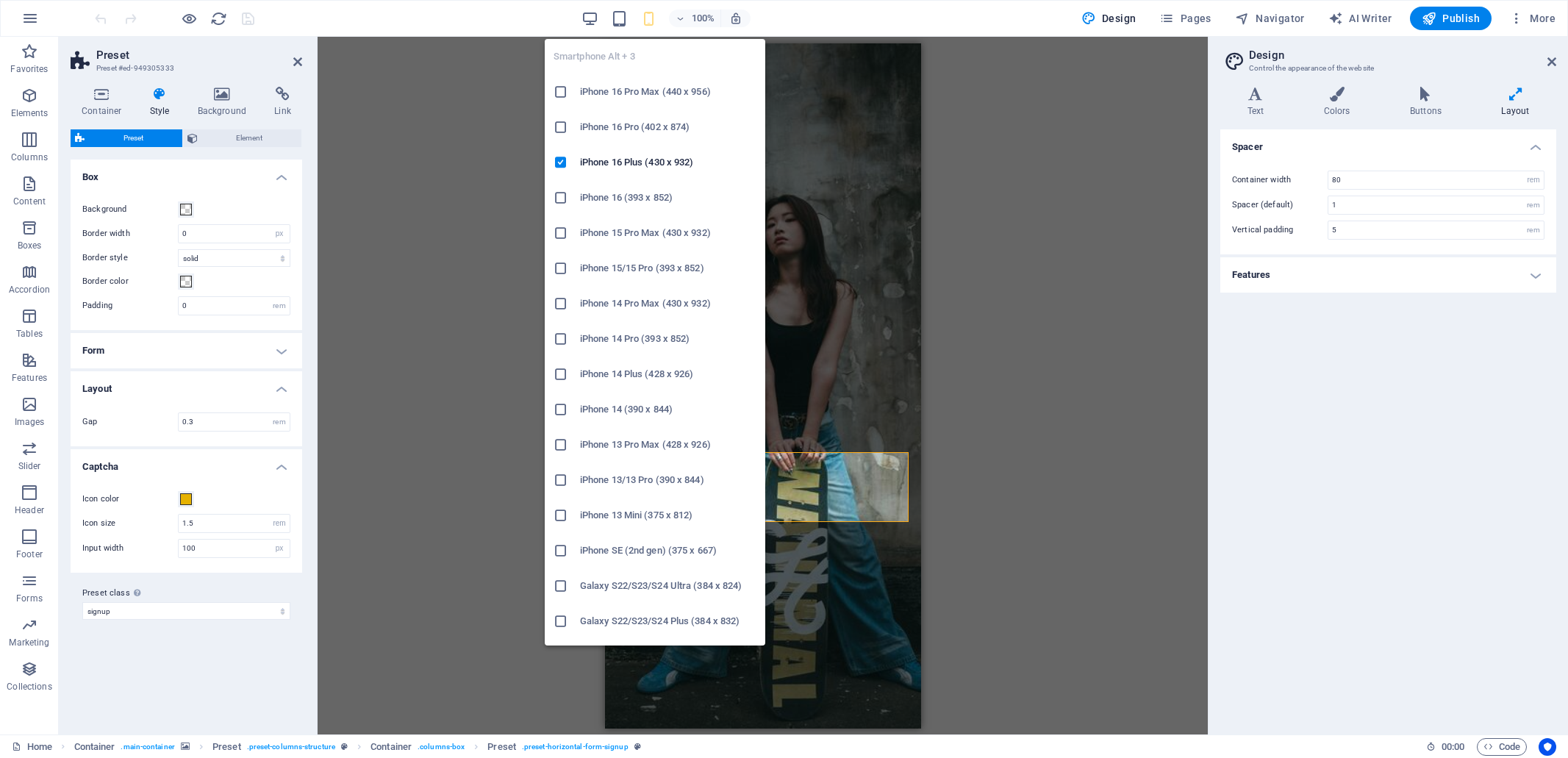
type input "4"
